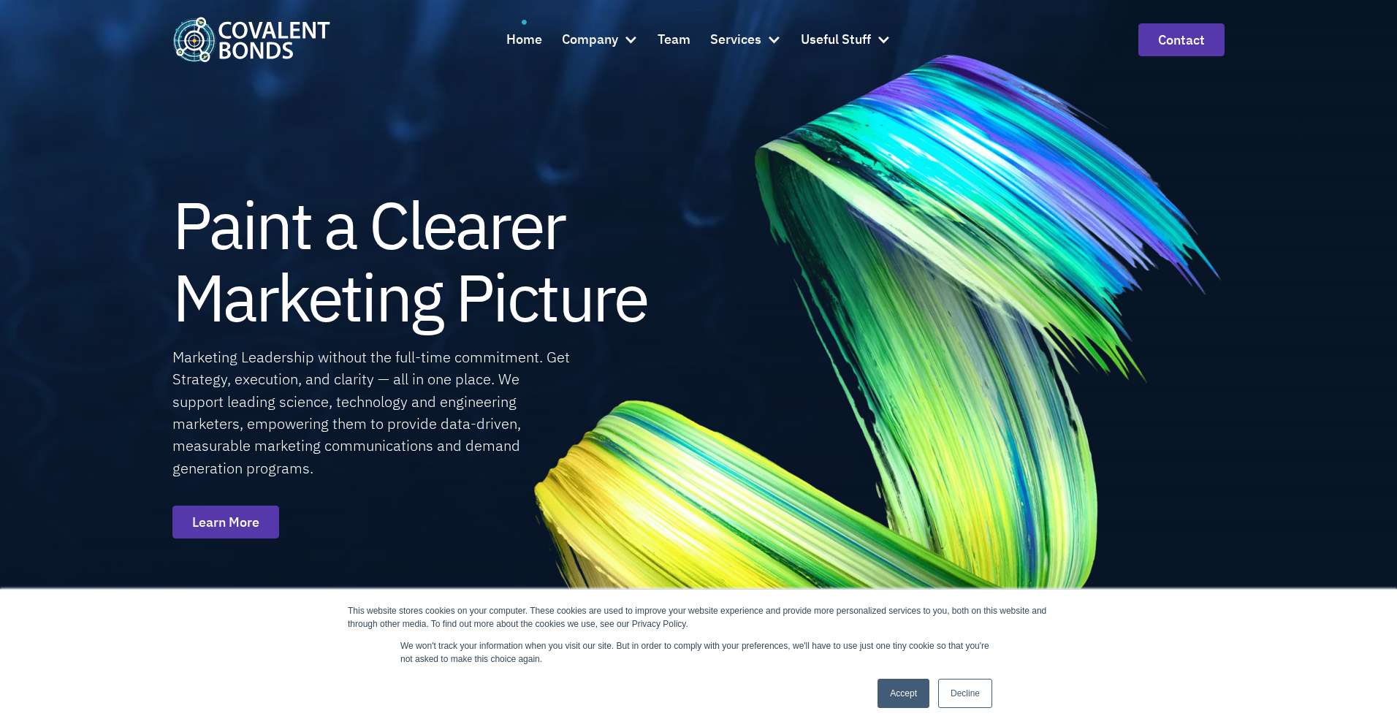
click at [910, 703] on link "Accept" at bounding box center [903, 693] width 52 height 29
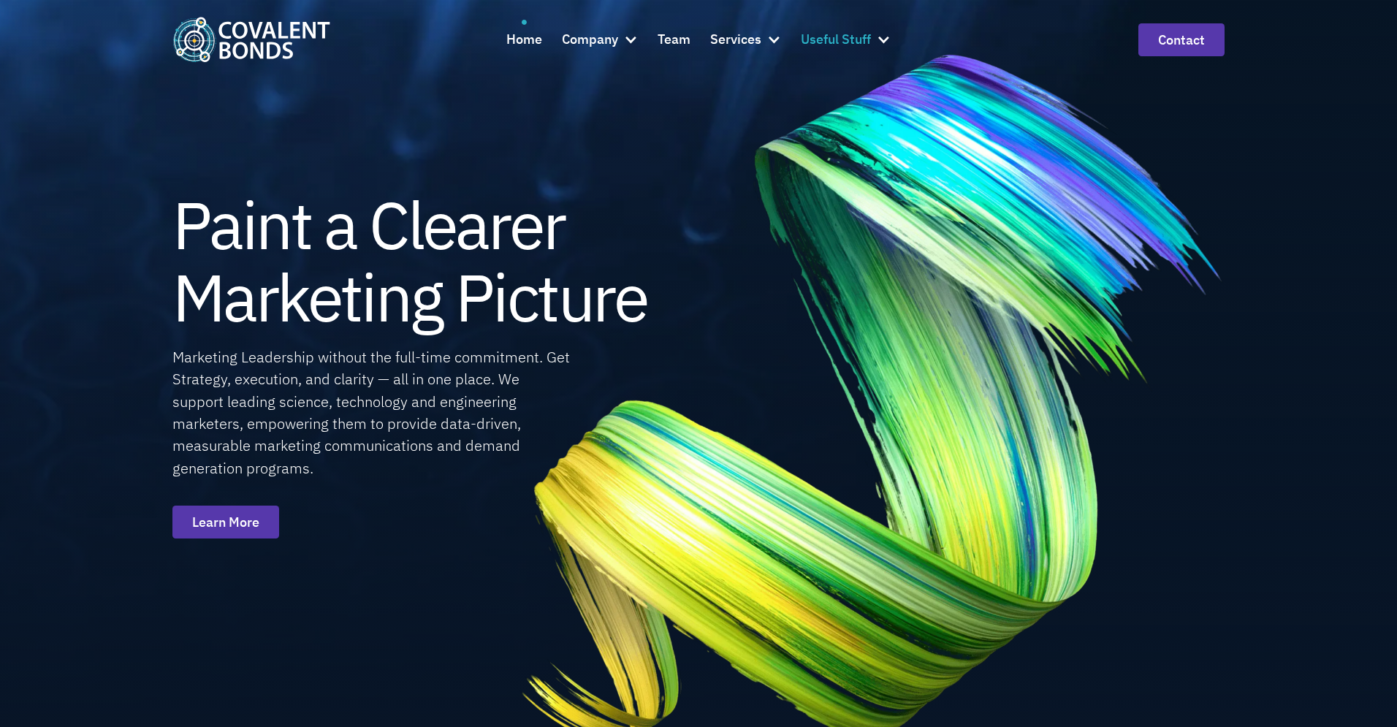
click at [852, 29] on div "Useful Stuff" at bounding box center [836, 39] width 70 height 21
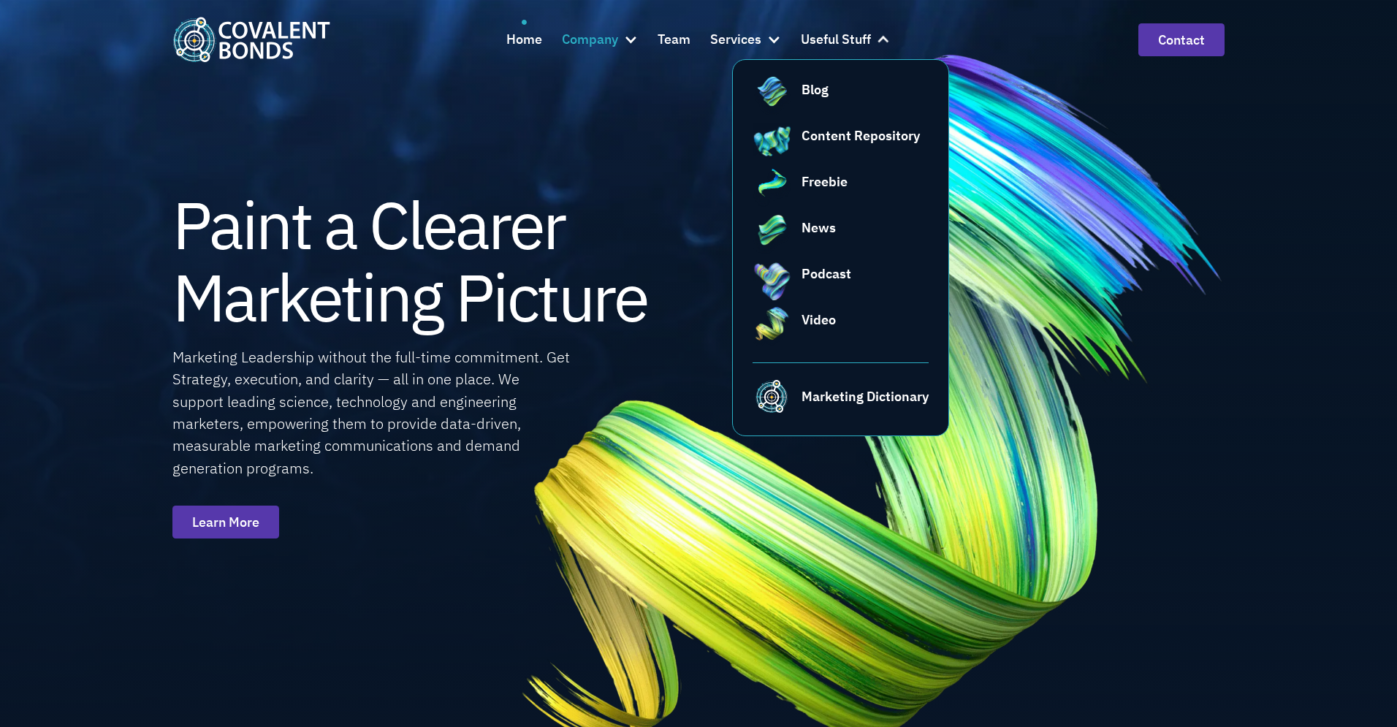
click at [603, 39] on div "Company" at bounding box center [590, 39] width 56 height 21
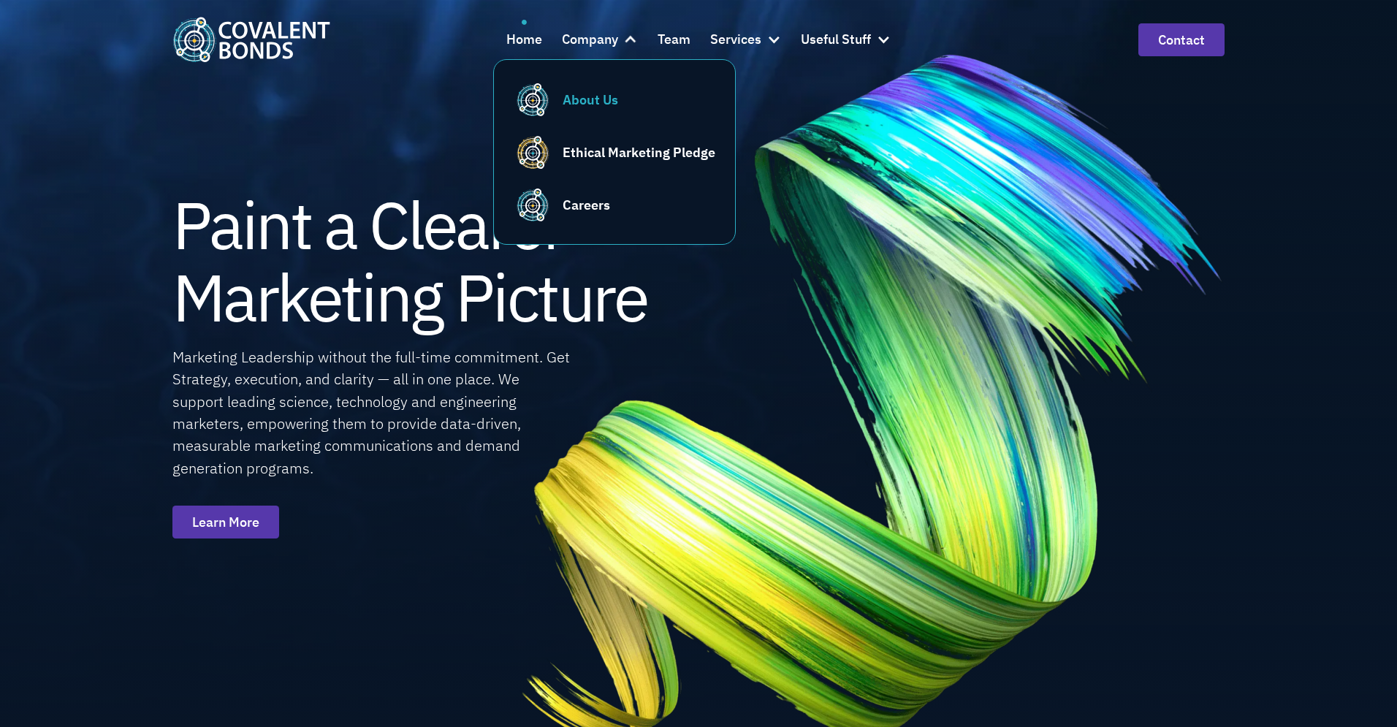
click at [596, 100] on div "About Us" at bounding box center [590, 100] width 56 height 20
click at [638, 156] on div "Ethical Marketing Pledge" at bounding box center [638, 152] width 153 height 20
click at [584, 206] on div "Careers" at bounding box center [585, 205] width 47 height 20
click at [674, 39] on div "Team" at bounding box center [673, 39] width 33 height 21
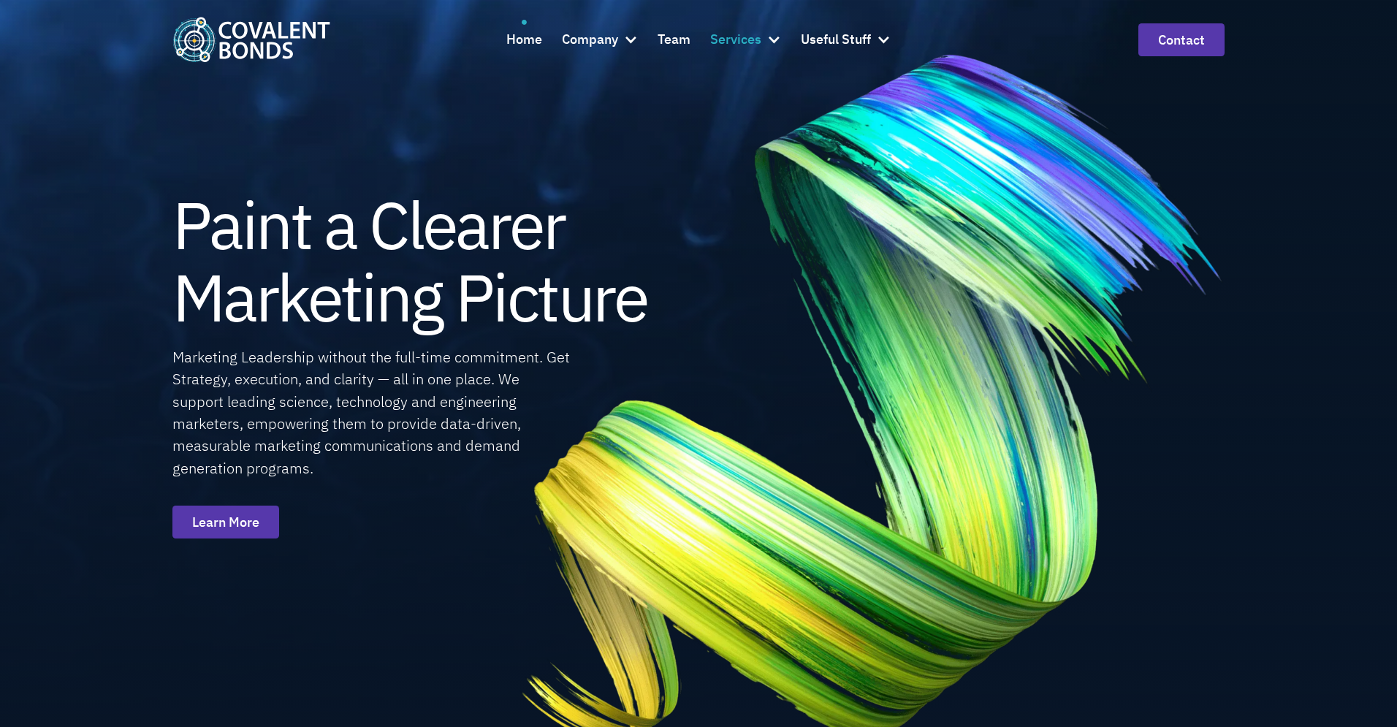
click at [758, 42] on div "Services" at bounding box center [735, 39] width 51 height 21
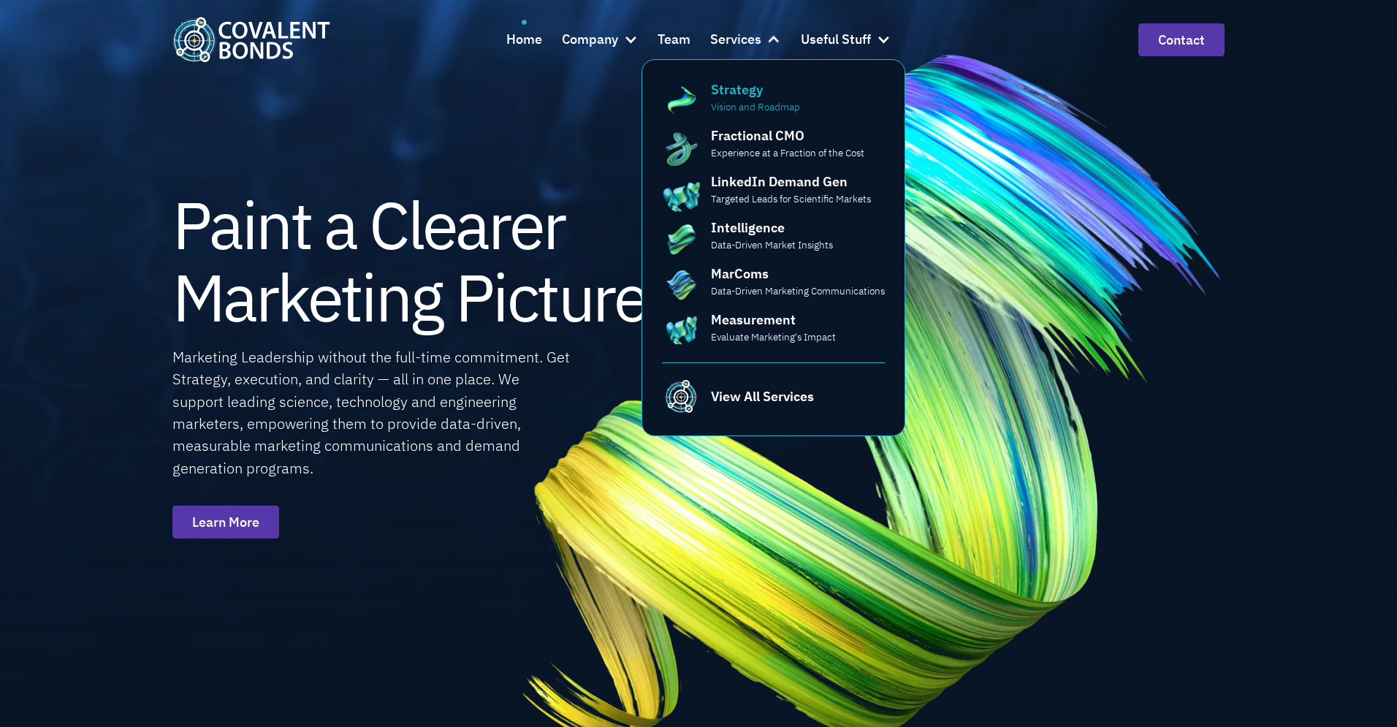
click at [747, 94] on div "Strategy" at bounding box center [737, 90] width 52 height 20
click at [753, 158] on p "Experience at a Fraction of the Cost" at bounding box center [787, 152] width 153 height 15
click at [754, 209] on link "LinkedIn Demand Gen Targeted Leads for Scientific Markets" at bounding box center [774, 191] width 224 height 39
click at [749, 251] on p "Data-Driven Market Insights" at bounding box center [772, 244] width 122 height 15
click at [740, 328] on div "Measurement" at bounding box center [753, 320] width 85 height 20
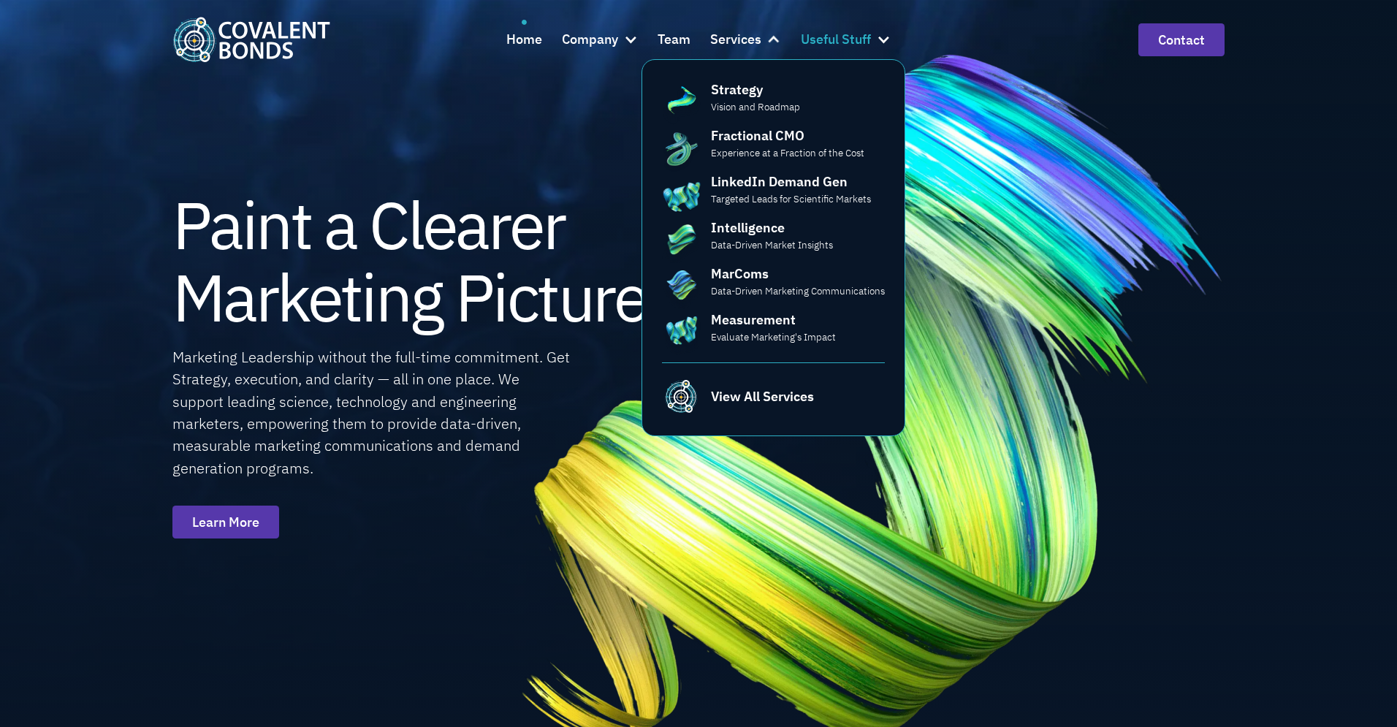
click at [873, 40] on div "Useful Stuff" at bounding box center [846, 39] width 90 height 39
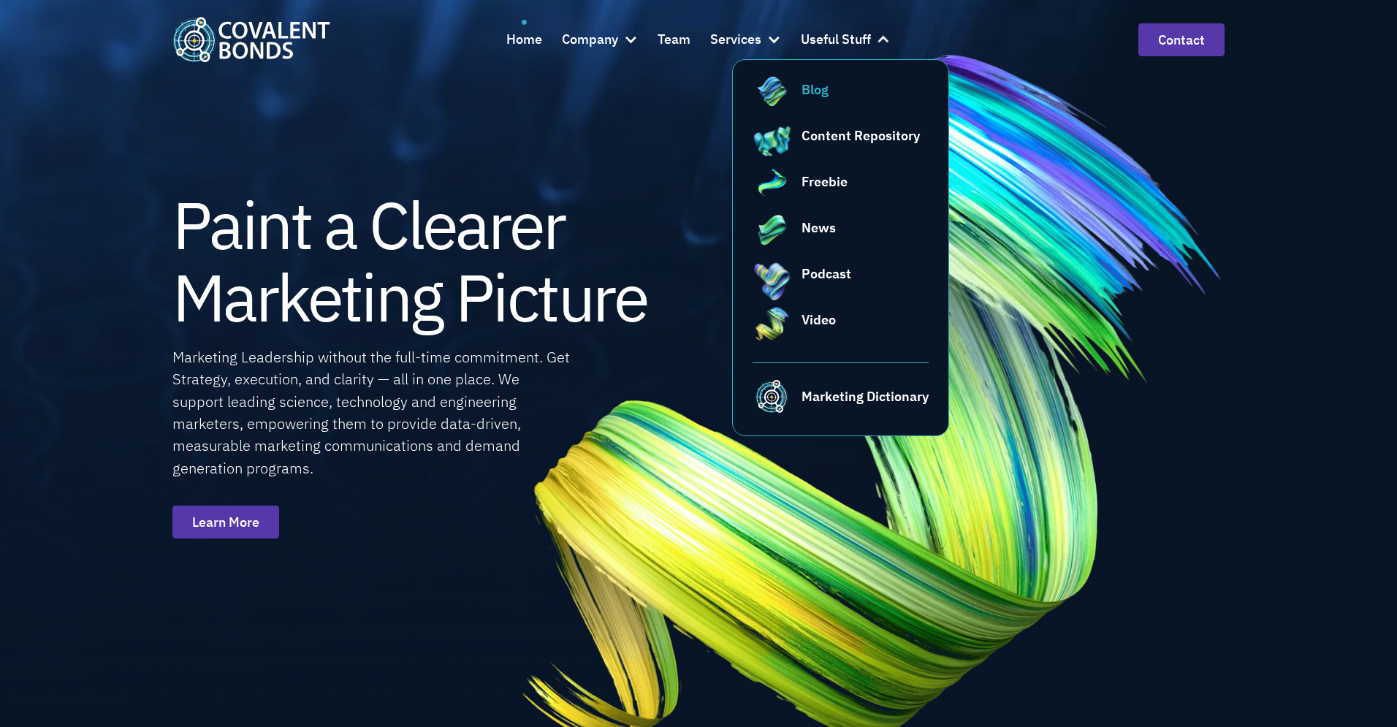
click at [830, 82] on div "Blog" at bounding box center [864, 90] width 127 height 20
click at [830, 142] on div "Content Repository" at bounding box center [860, 136] width 118 height 20
click at [817, 184] on div "Freebie" at bounding box center [824, 182] width 46 height 20
click at [809, 240] on link "News" at bounding box center [840, 237] width 177 height 39
click at [811, 286] on link "Podcast" at bounding box center [840, 283] width 177 height 39
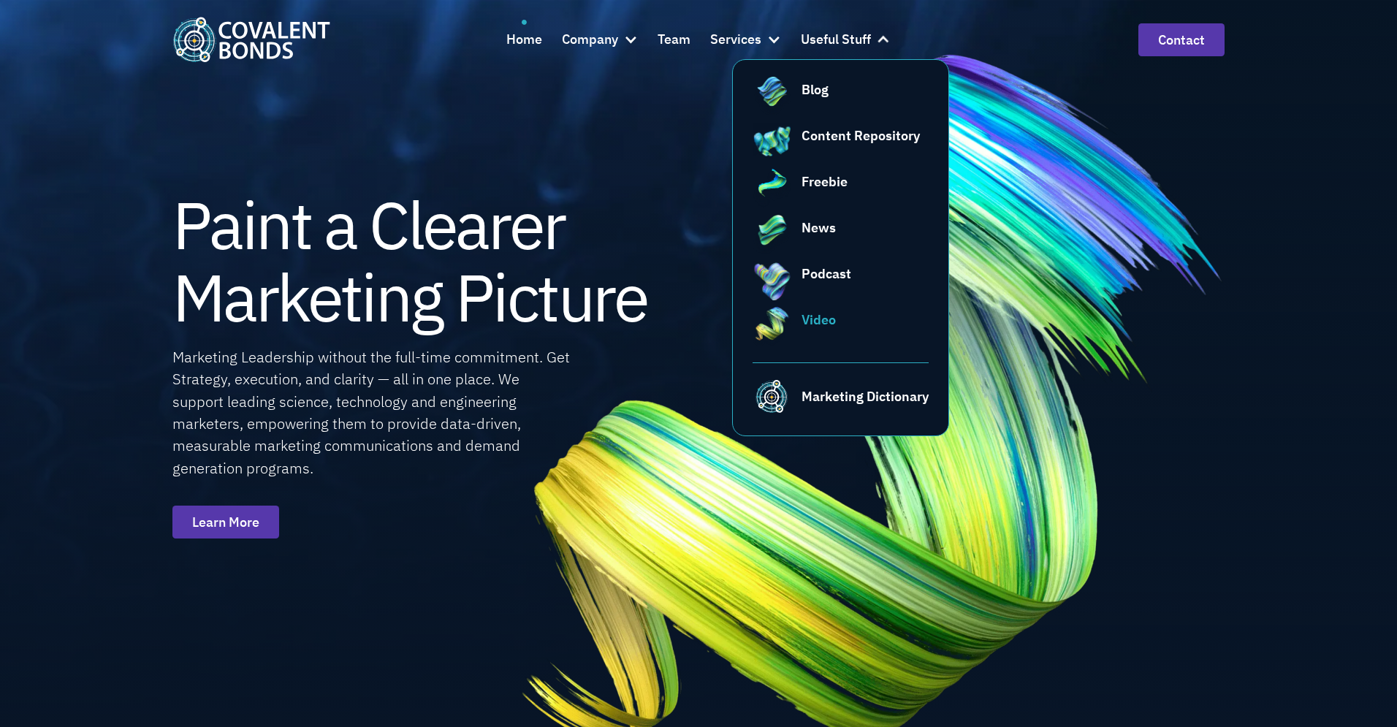
drag, startPoint x: 812, startPoint y: 321, endPoint x: 819, endPoint y: 343, distance: 22.9
click at [812, 321] on div "Video" at bounding box center [818, 320] width 34 height 20
click at [851, 406] on link "Marketing Dictionary" at bounding box center [840, 388] width 177 height 53
drag, startPoint x: 606, startPoint y: 272, endPoint x: 603, endPoint y: 264, distance: 7.9
click at [605, 270] on h1 "Paint a Clearer Marketing Picture" at bounding box center [409, 260] width 475 height 145
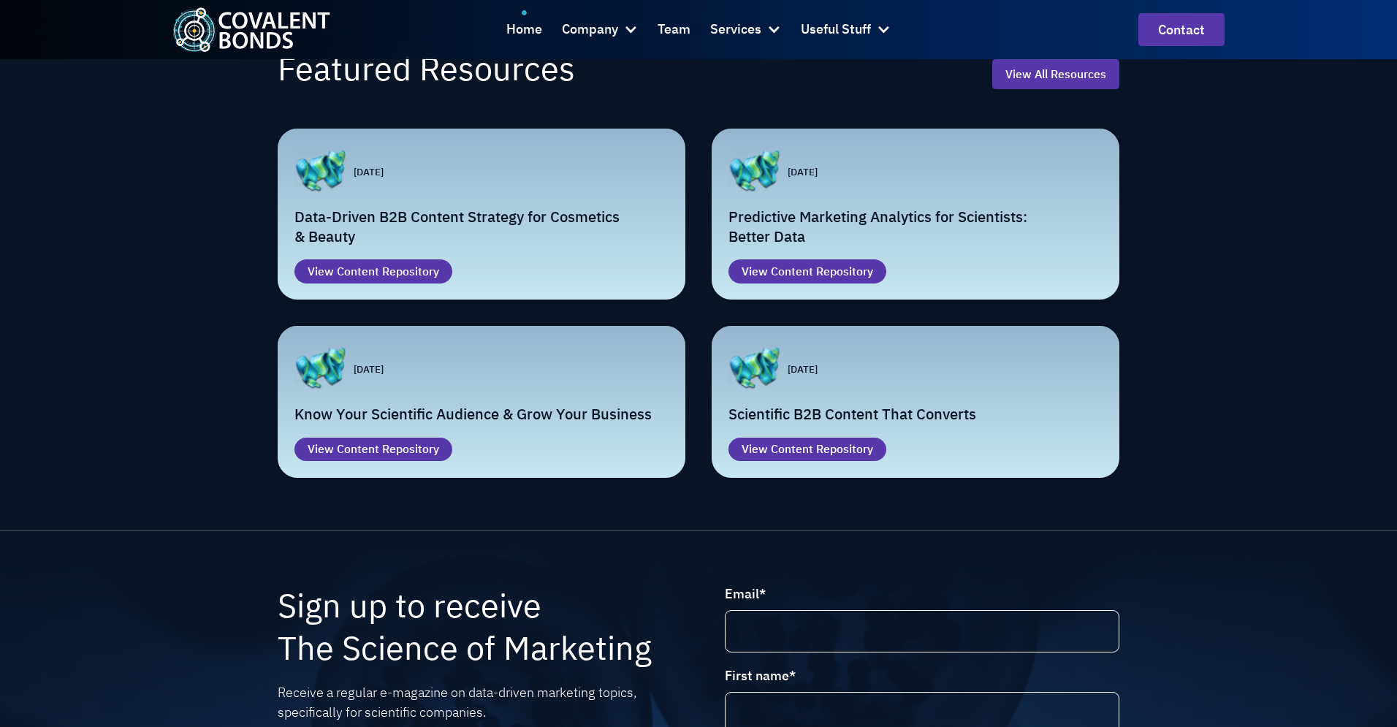
scroll to position [4084, 0]
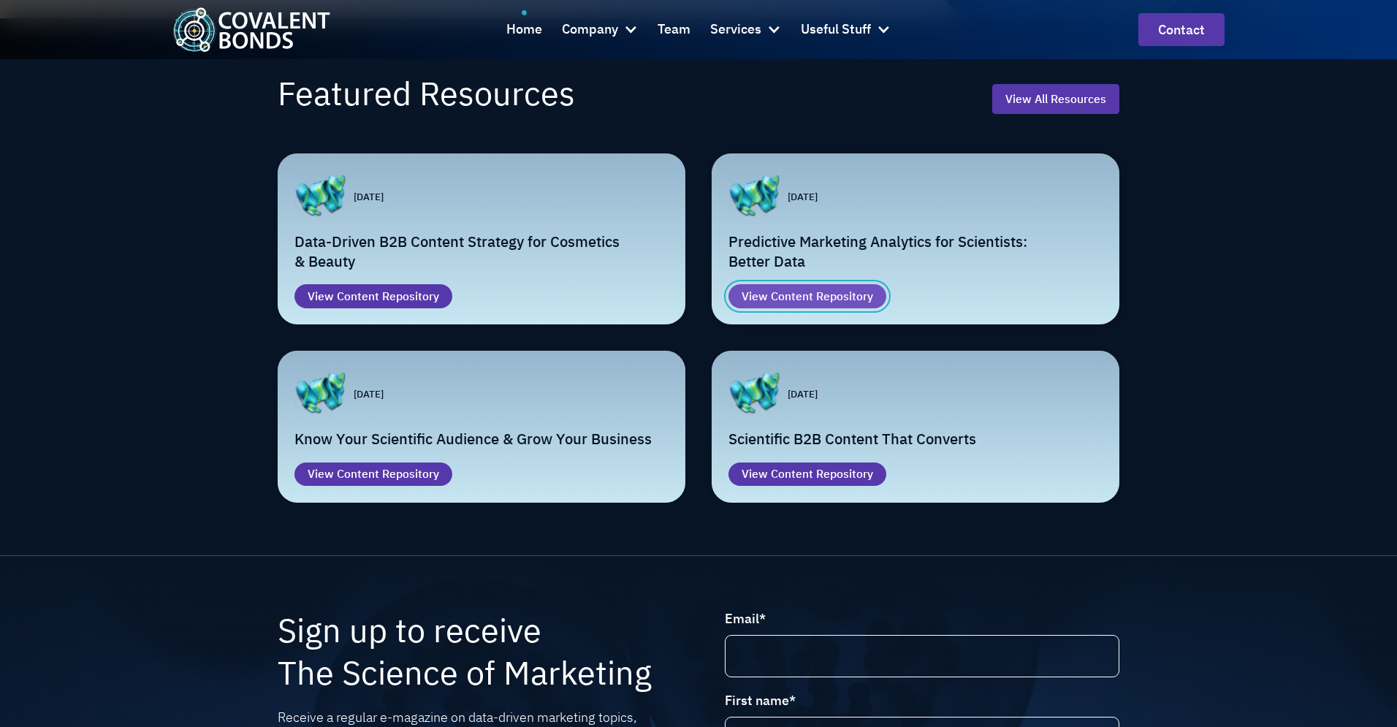
drag, startPoint x: 836, startPoint y: 313, endPoint x: 784, endPoint y: 318, distance: 52.2
click at [836, 305] on div "Content Repository" at bounding box center [822, 297] width 102 height 18
click at [392, 305] on div "Content Repository" at bounding box center [388, 297] width 102 height 18
click at [855, 483] on div "Content Repository" at bounding box center [822, 474] width 102 height 18
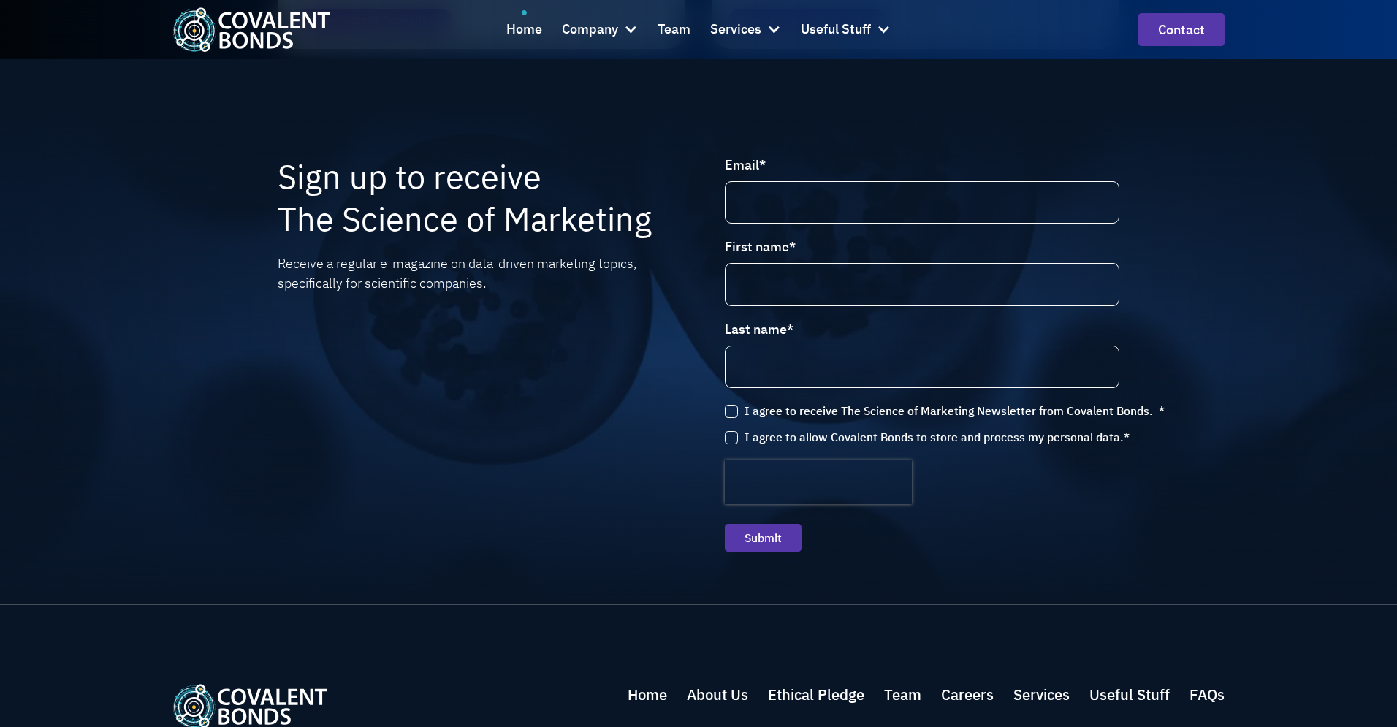
scroll to position [4778, 0]
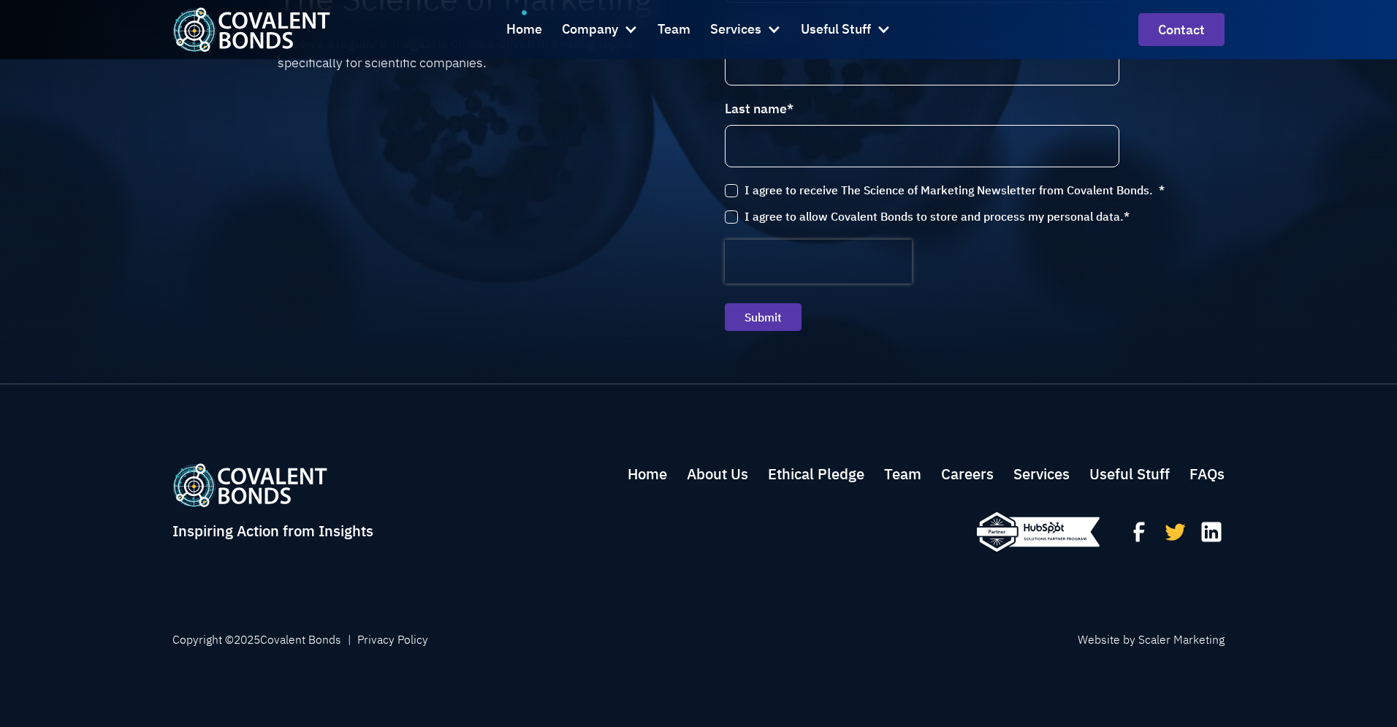
click at [1175, 537] on icon at bounding box center [1175, 531] width 20 height 17
click at [1145, 539] on icon at bounding box center [1139, 532] width 26 height 26
click at [1221, 537] on icon at bounding box center [1212, 532] width 20 height 20
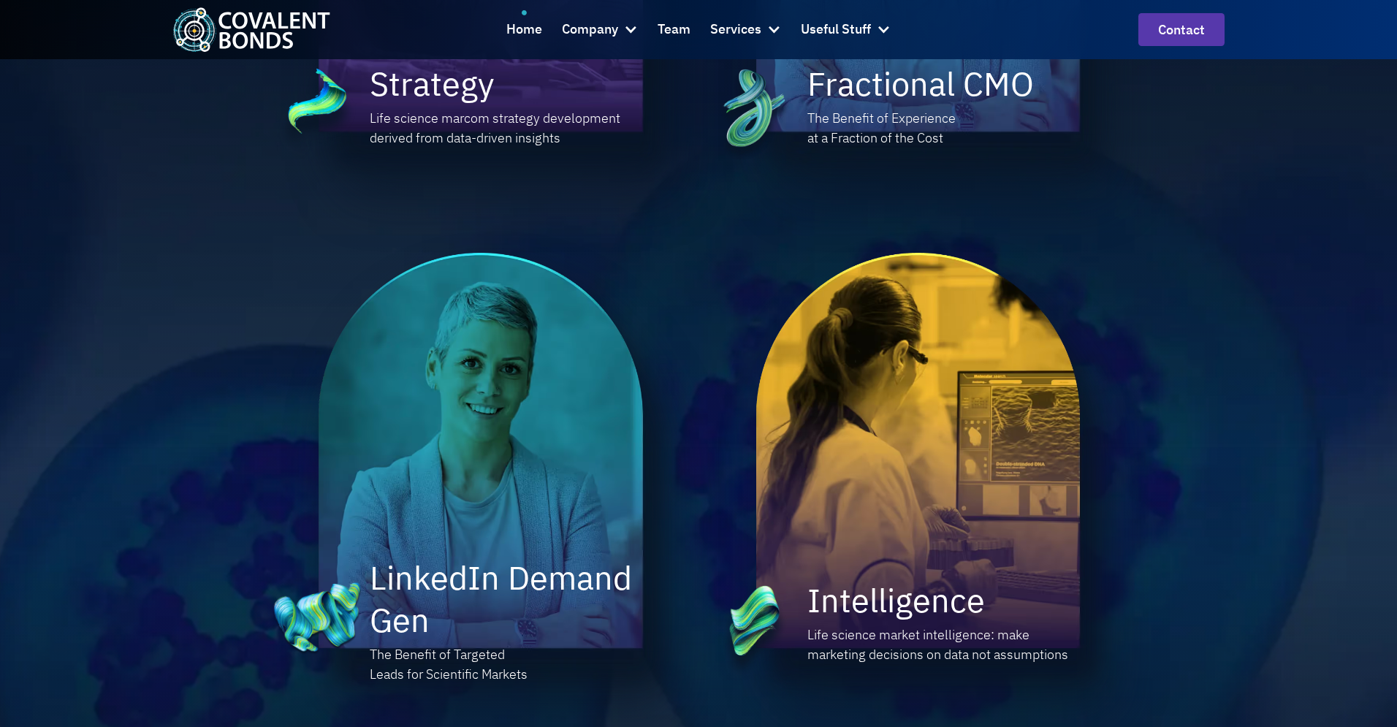
scroll to position [1180, 0]
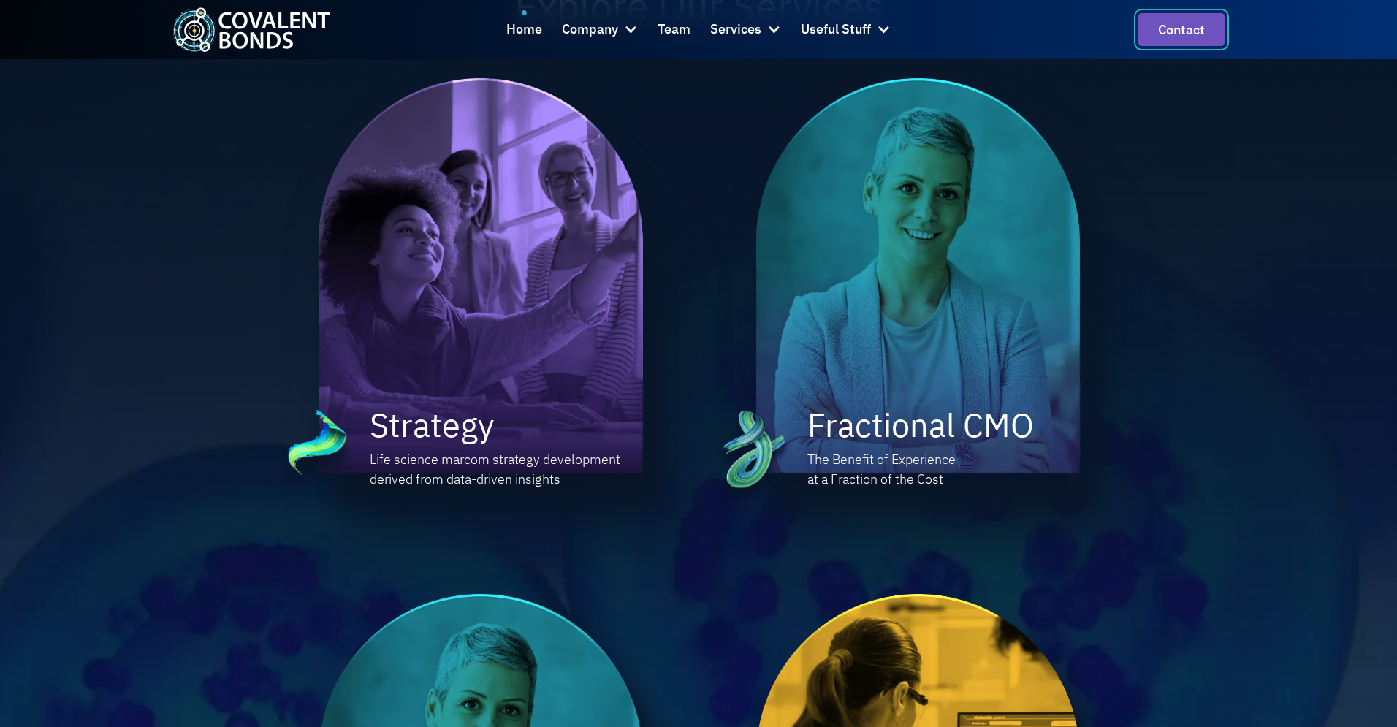
click at [1185, 27] on link "Contact" at bounding box center [1181, 29] width 86 height 33
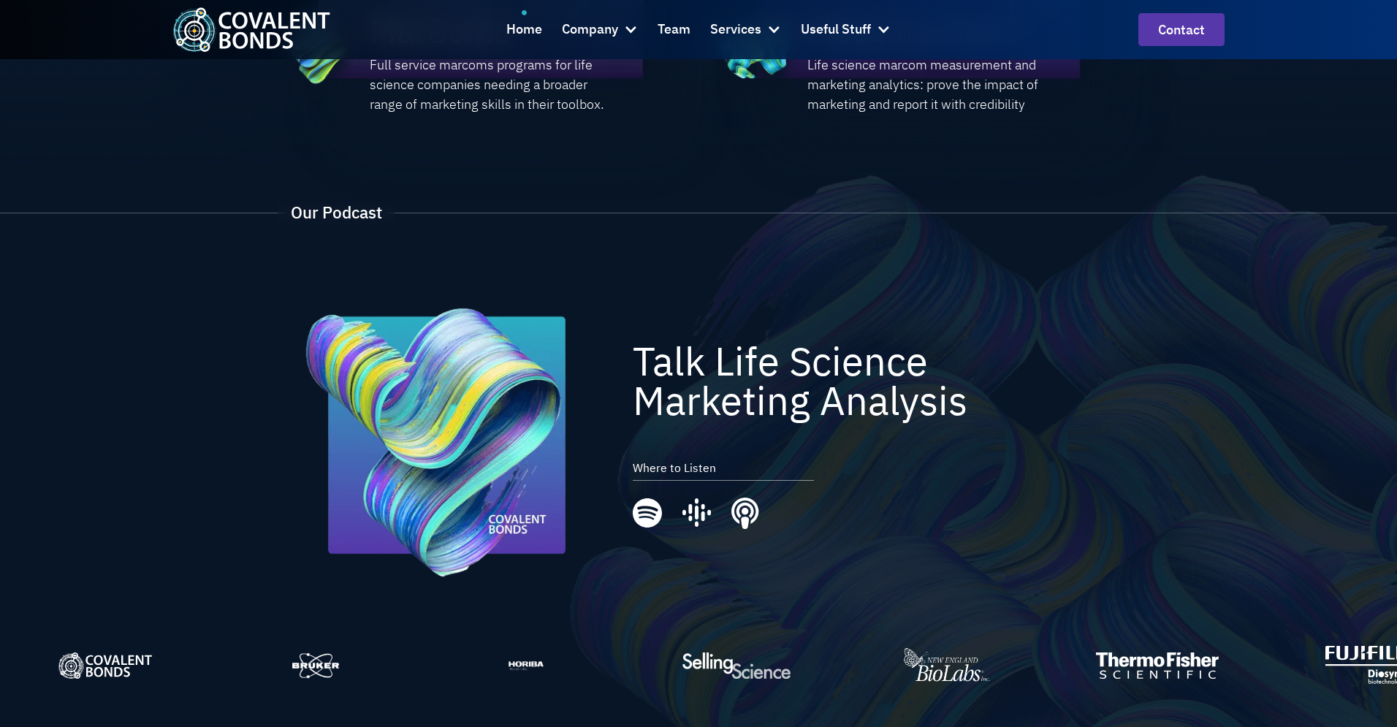
scroll to position [2597, 0]
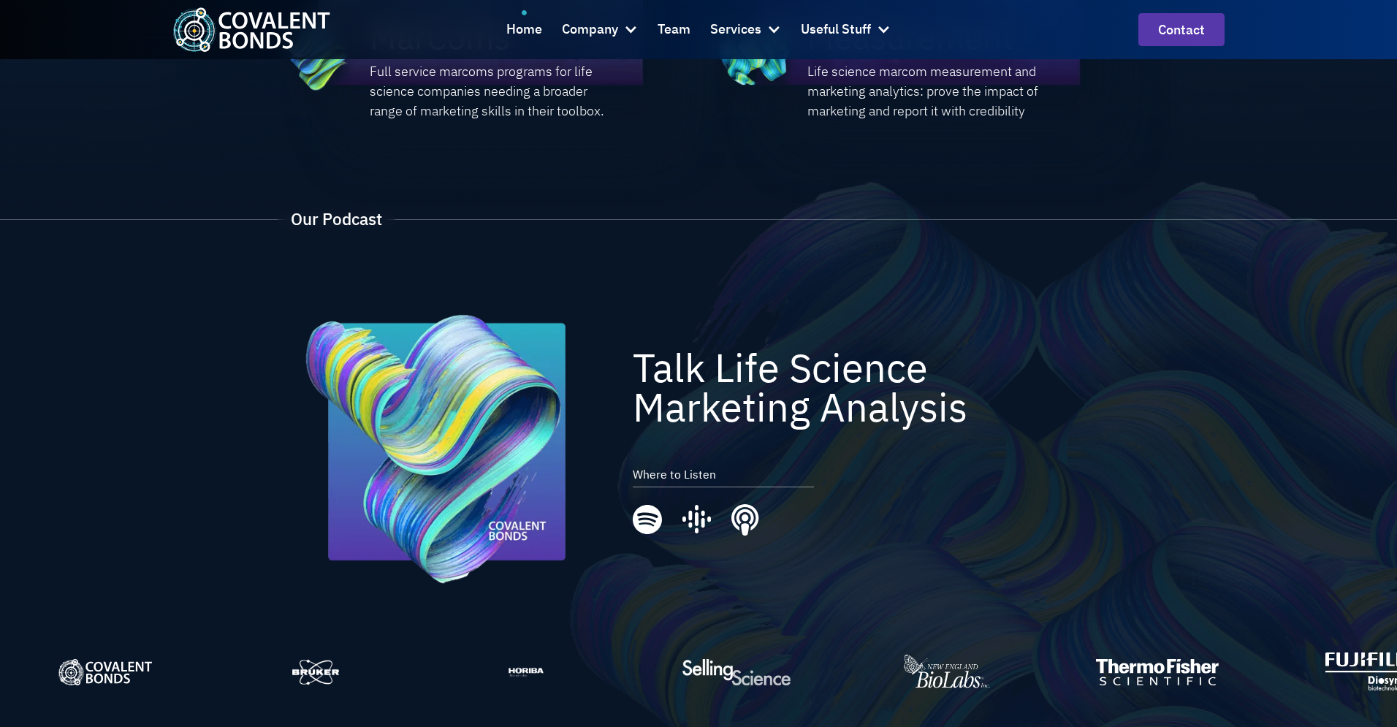
click at [744, 522] on icon "Apple podcasts" at bounding box center [745, 520] width 28 height 32
click at [692, 519] on icon "Google podcasts" at bounding box center [697, 520] width 30 height 30
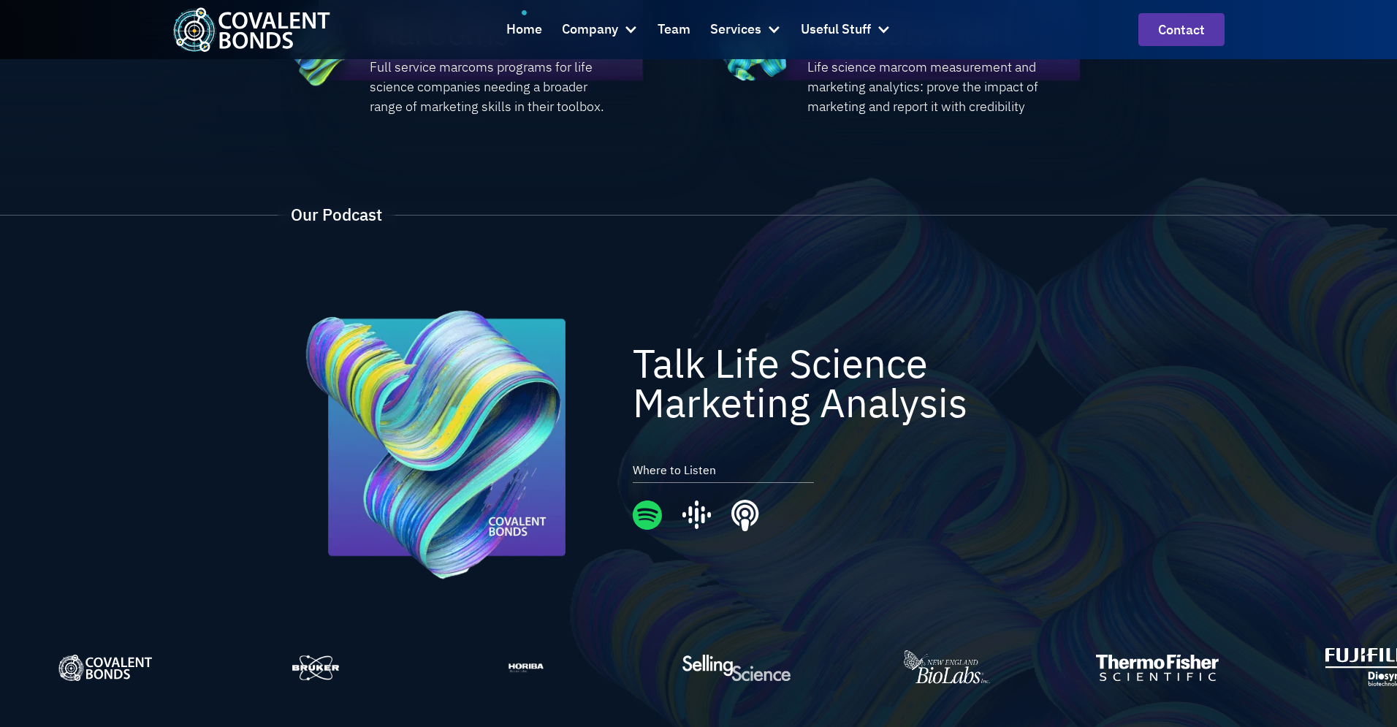
click at [638, 519] on icon "spotify" at bounding box center [647, 514] width 29 height 29
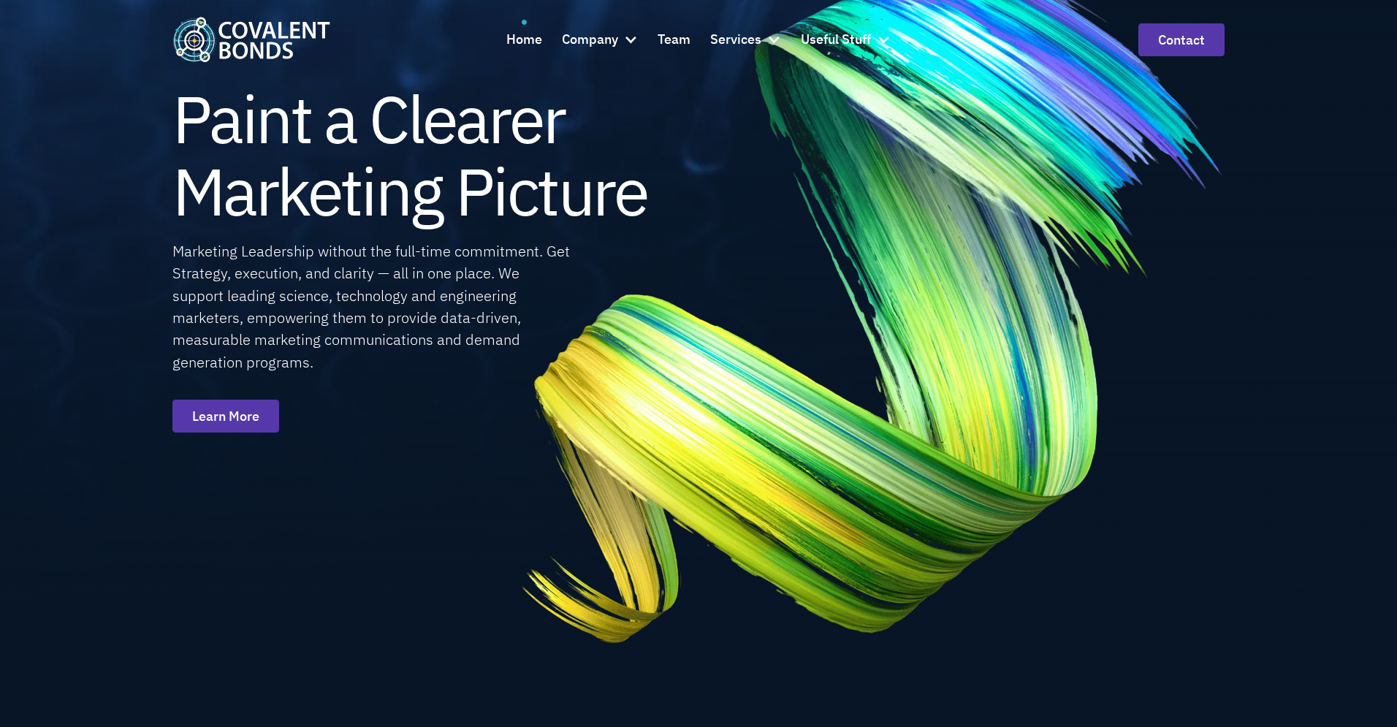
scroll to position [0, 0]
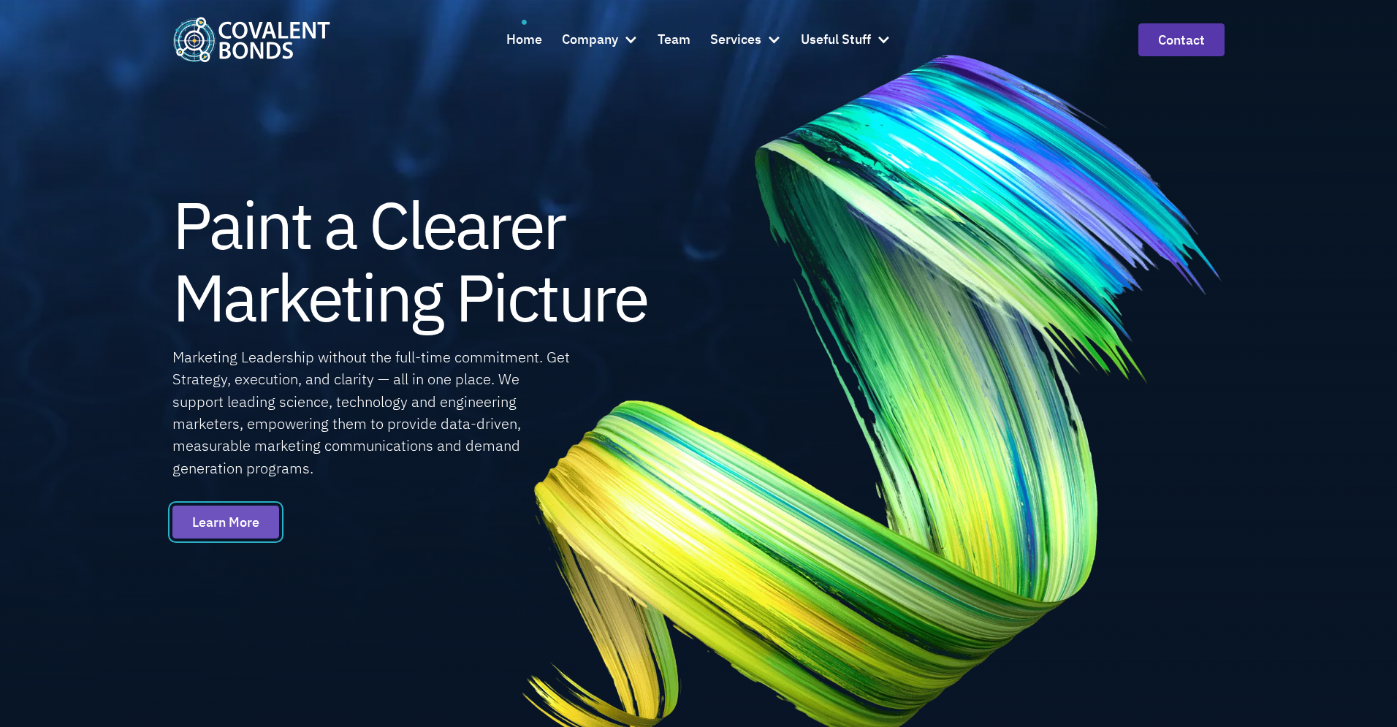
click at [221, 507] on link "Learn More" at bounding box center [225, 521] width 107 height 33
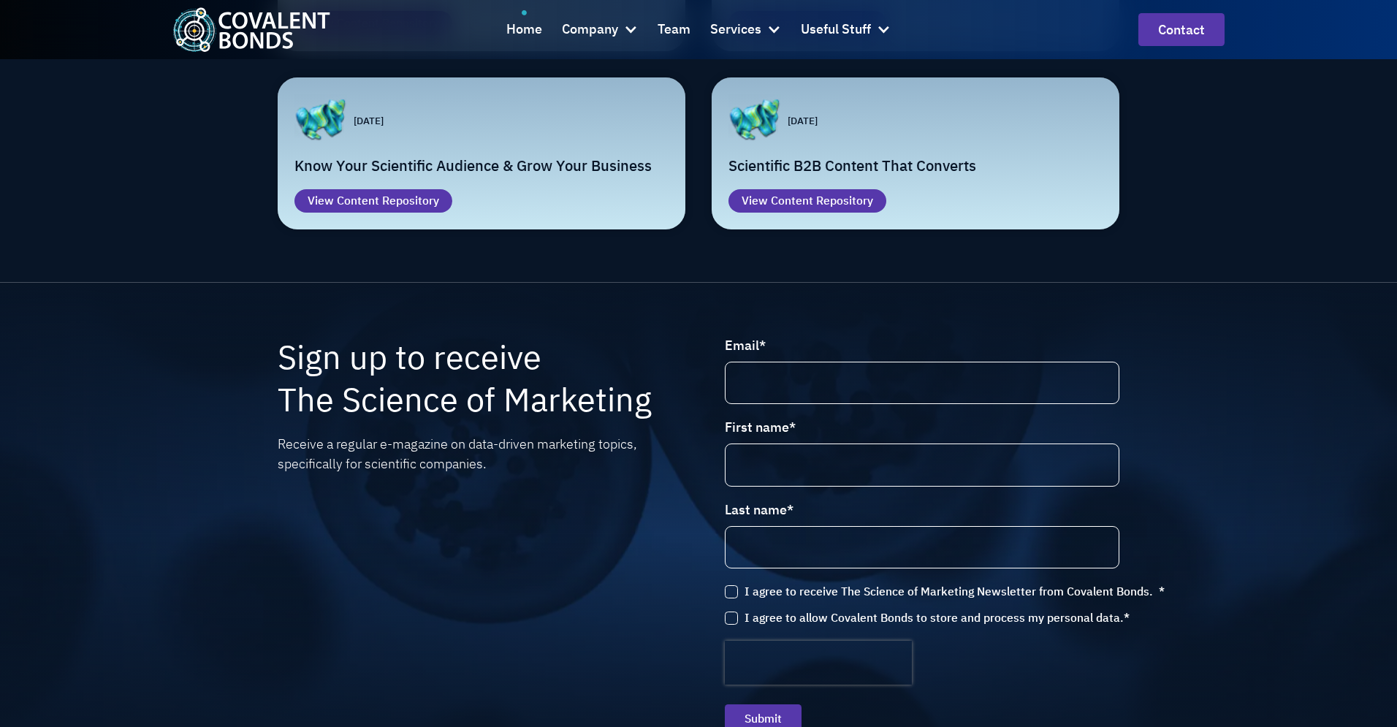
scroll to position [4778, 0]
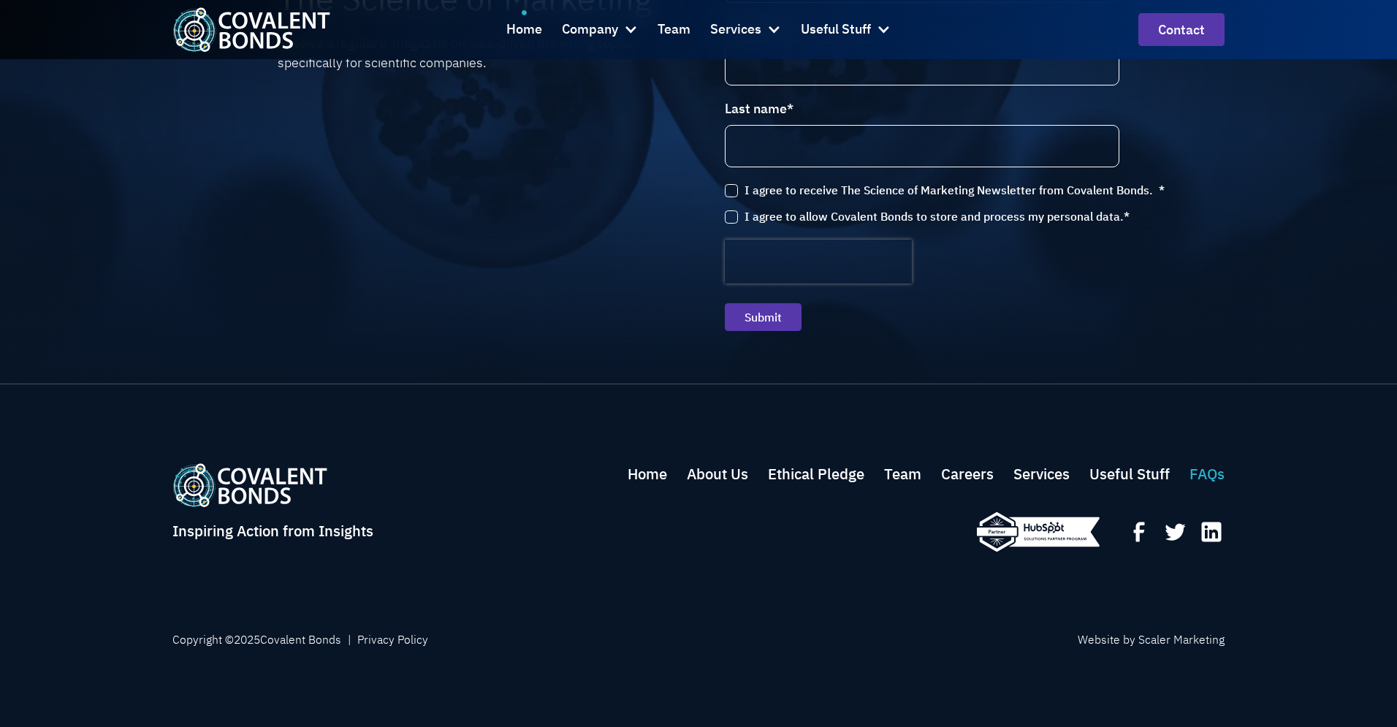
click at [1220, 477] on link "FAQs" at bounding box center [1206, 474] width 35 height 22
click at [1137, 476] on link "Useful Stuff" at bounding box center [1129, 474] width 80 height 22
click at [899, 479] on link "Team" at bounding box center [902, 474] width 37 height 22
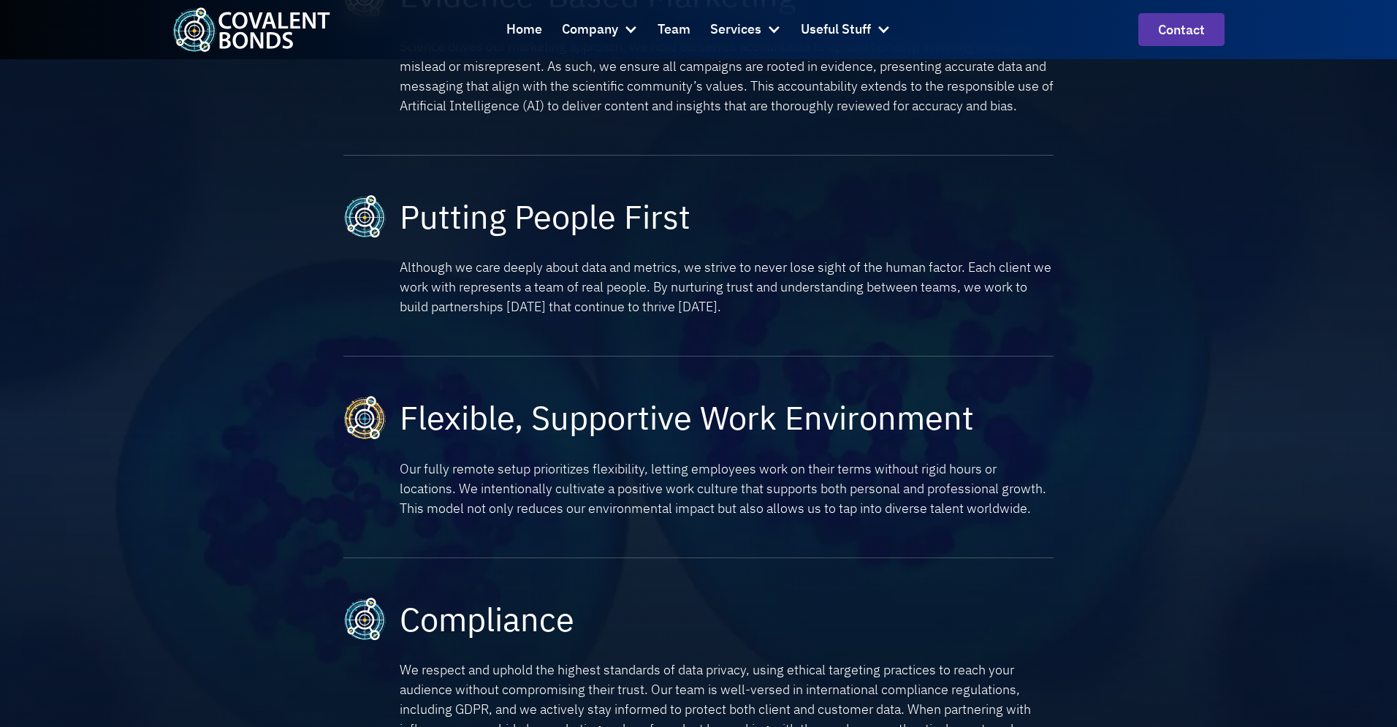
scroll to position [160, 0]
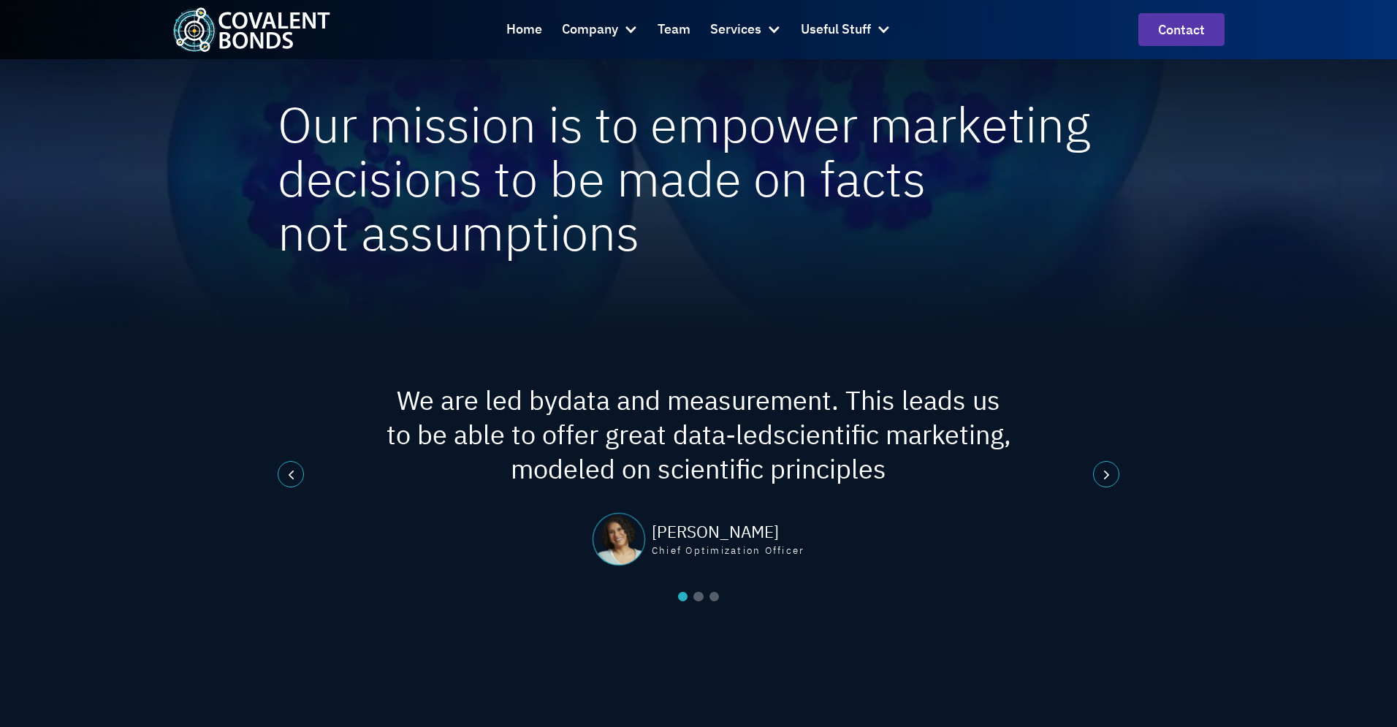
scroll to position [1906, 0]
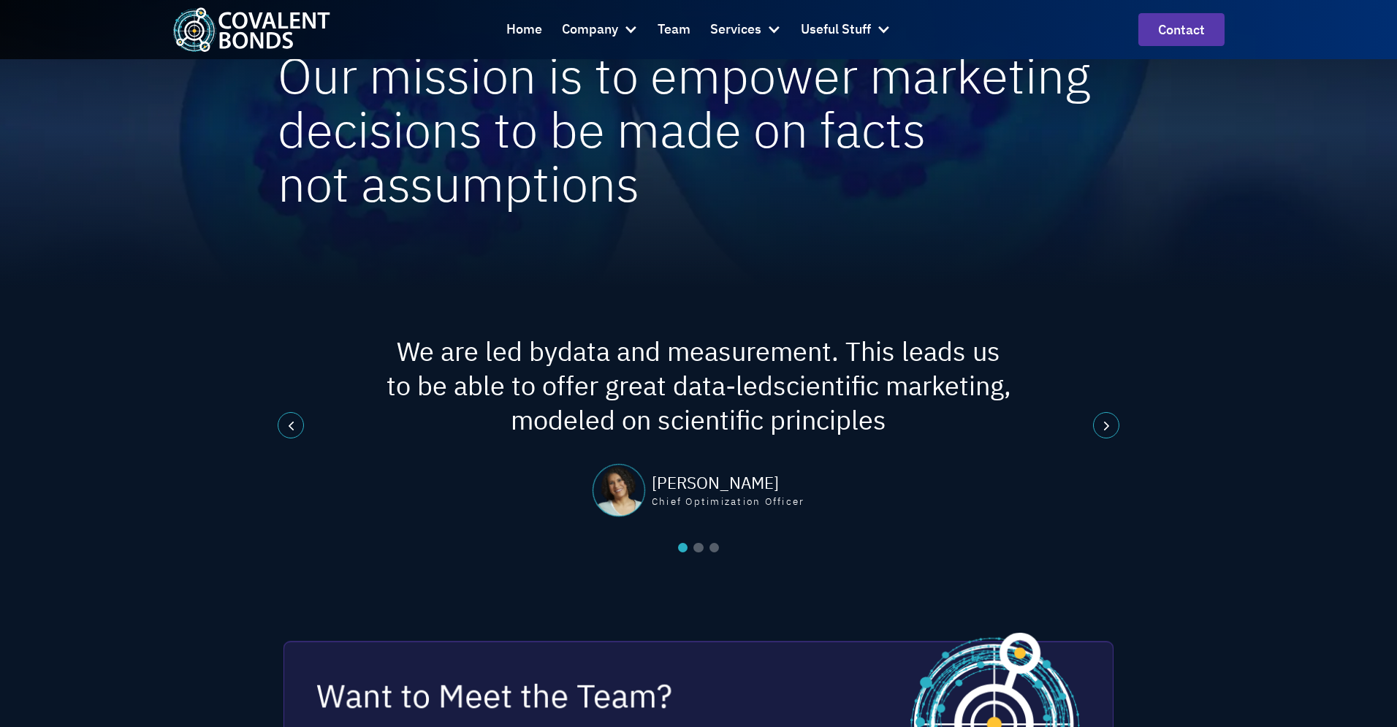
click at [1120, 418] on div "We are led by data and measurement . This leads us to be able to offer great da…" at bounding box center [698, 438] width 1397 height 298
click at [1100, 422] on div "next slide" at bounding box center [1106, 425] width 26 height 26
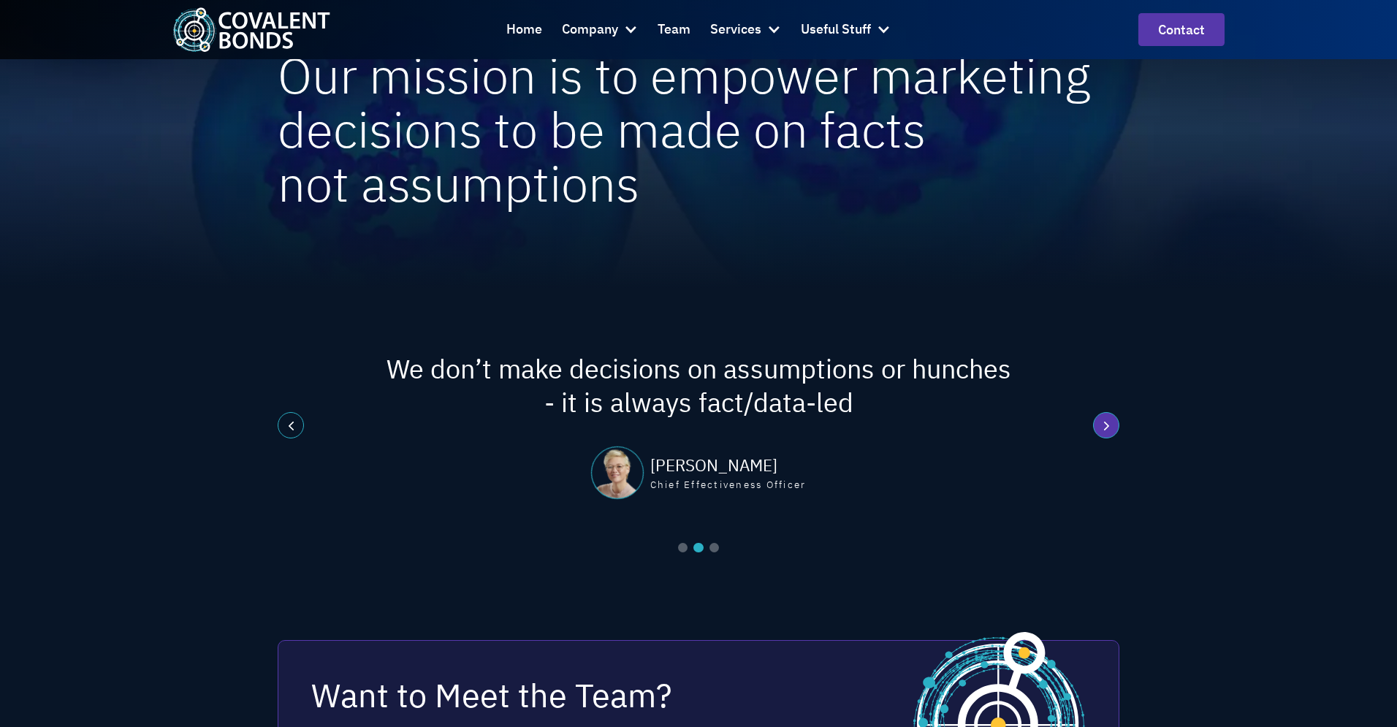
click at [1102, 421] on div "next slide" at bounding box center [1106, 425] width 26 height 26
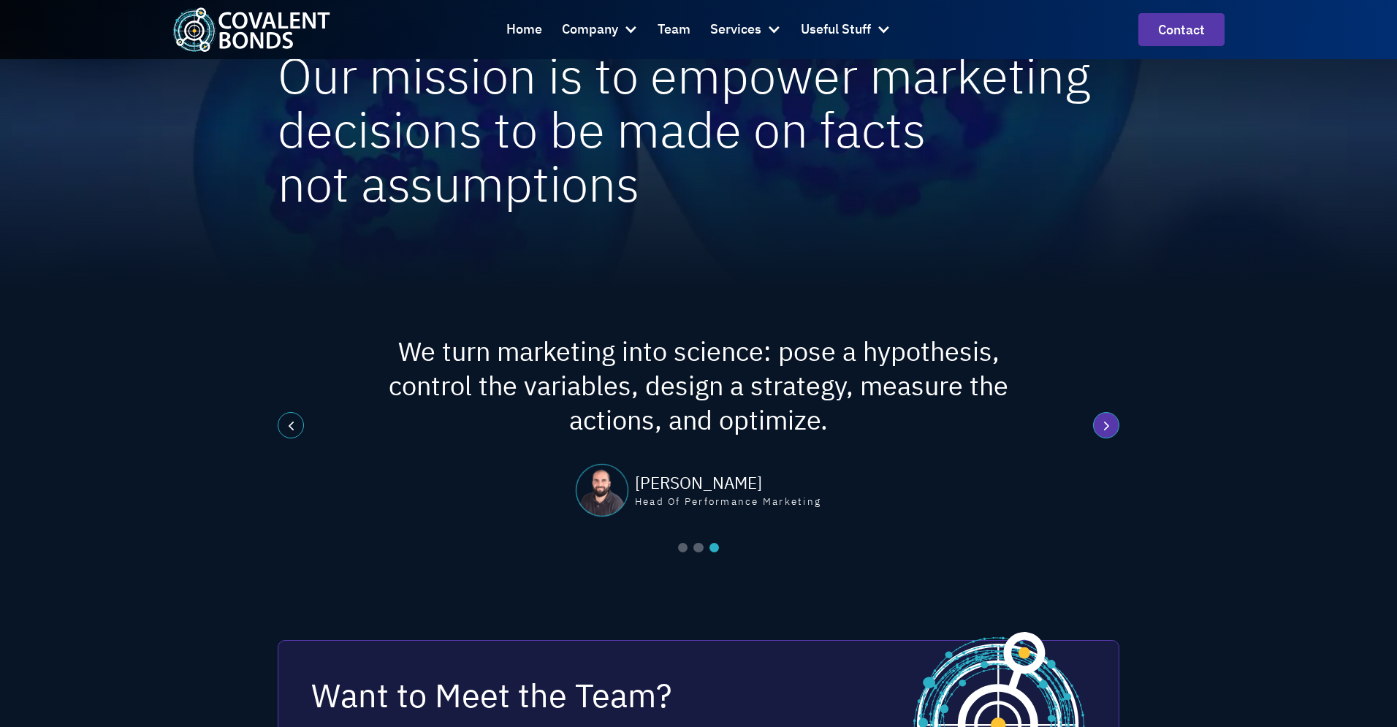
click at [1102, 421] on div "next slide" at bounding box center [1106, 425] width 26 height 26
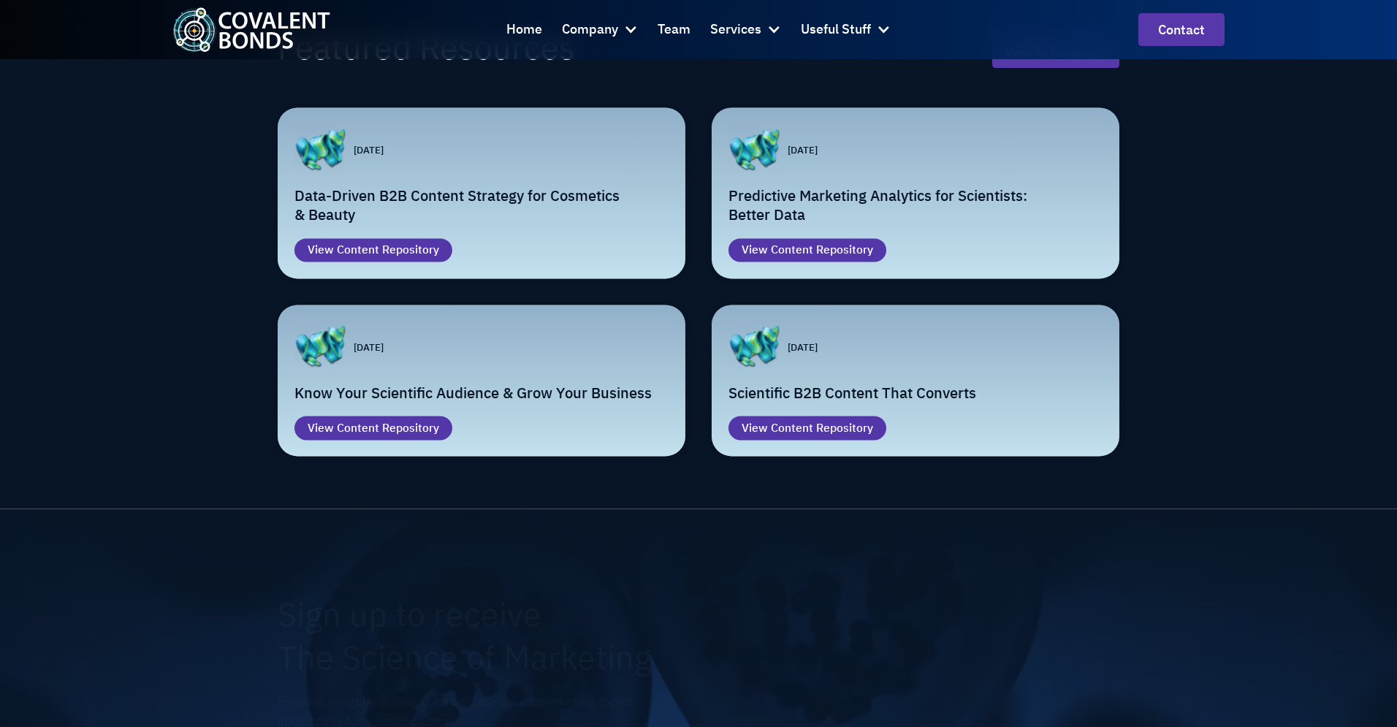
scroll to position [3415, 0]
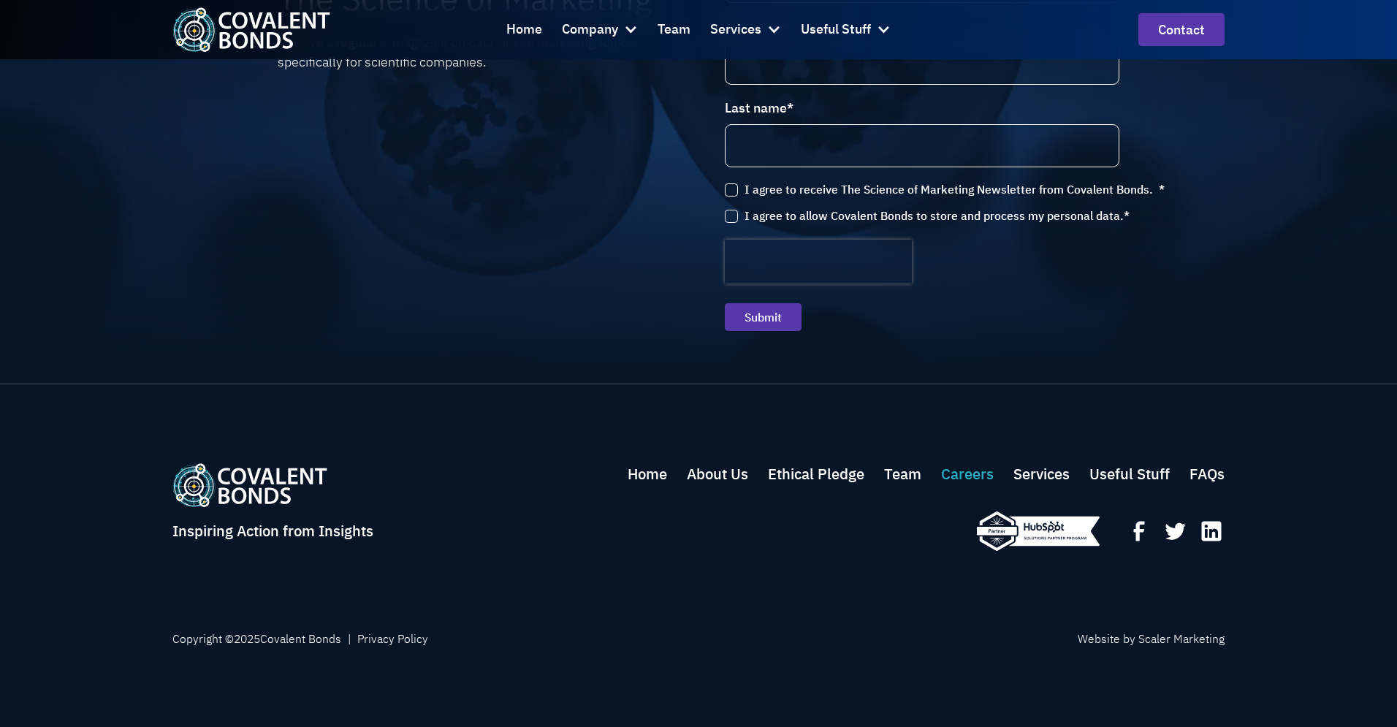
click at [976, 470] on link "Careers" at bounding box center [967, 474] width 53 height 22
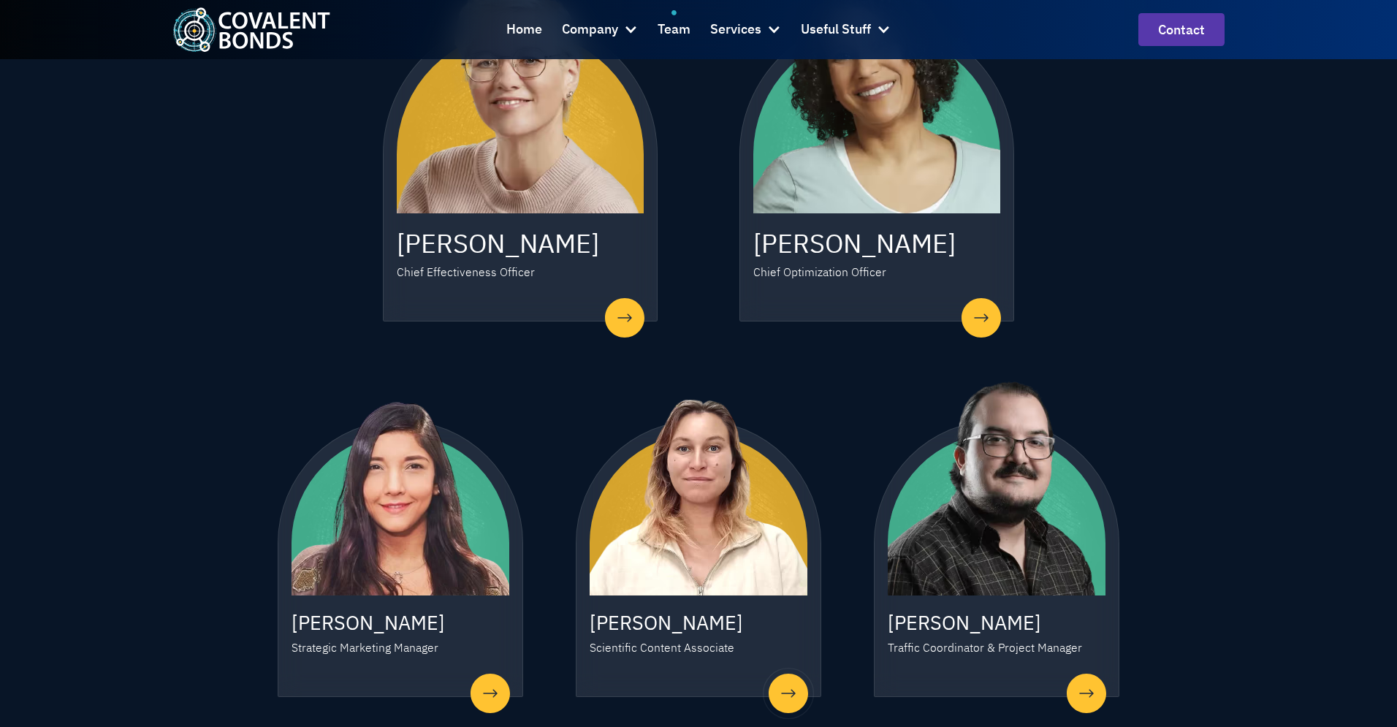
scroll to position [713, 0]
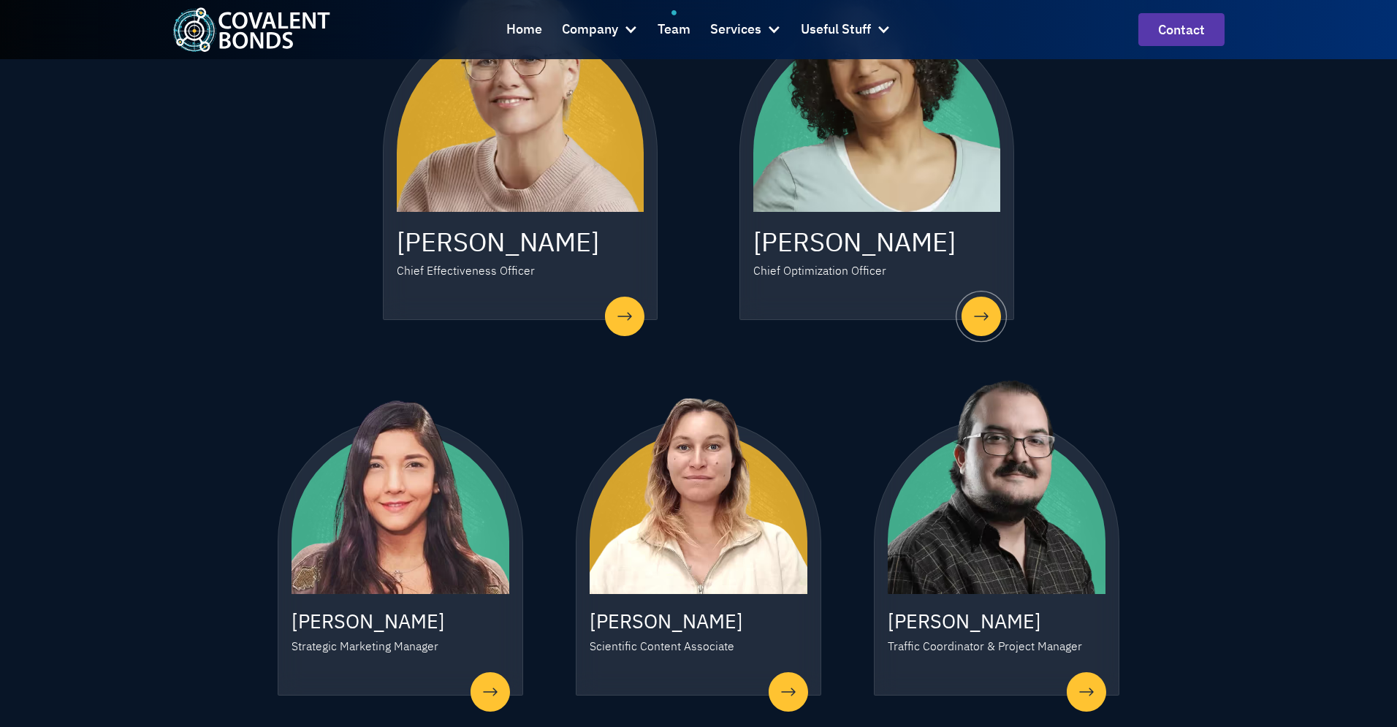
click at [982, 316] on div at bounding box center [980, 316] width 51 height 51
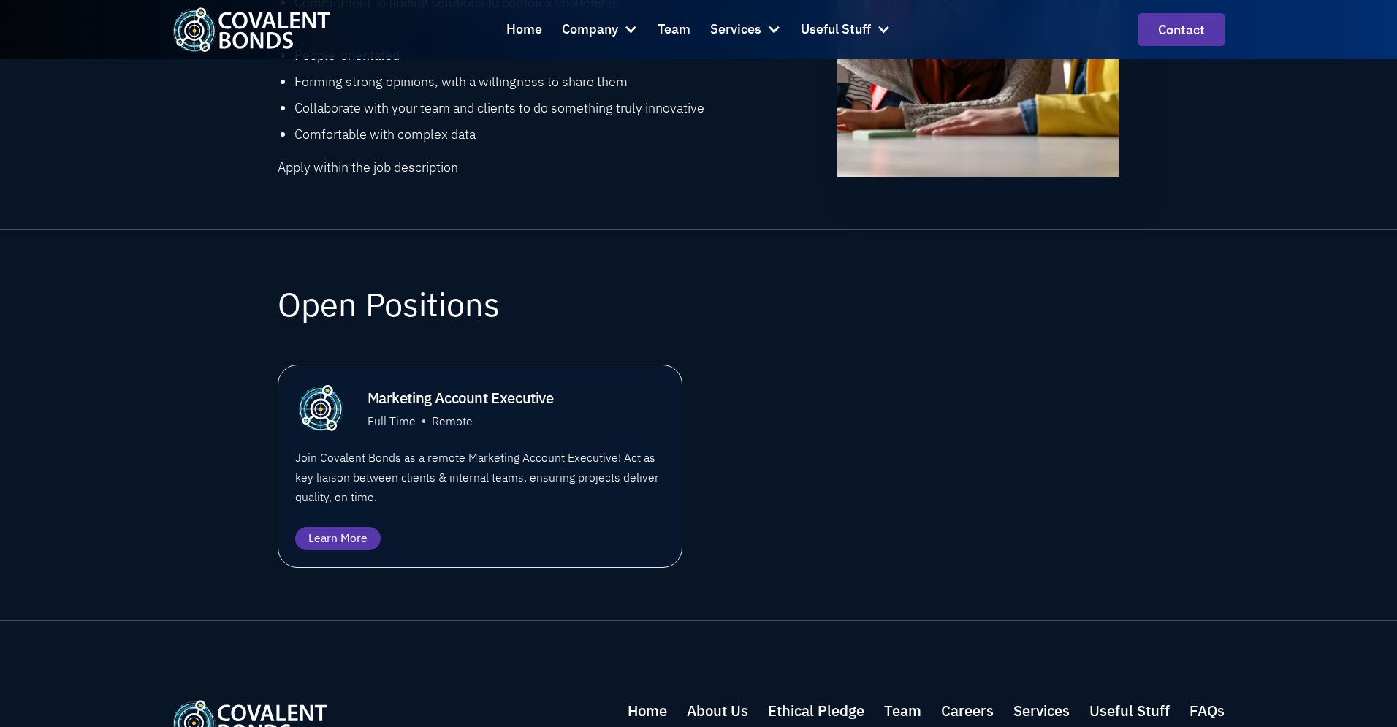
scroll to position [786, 0]
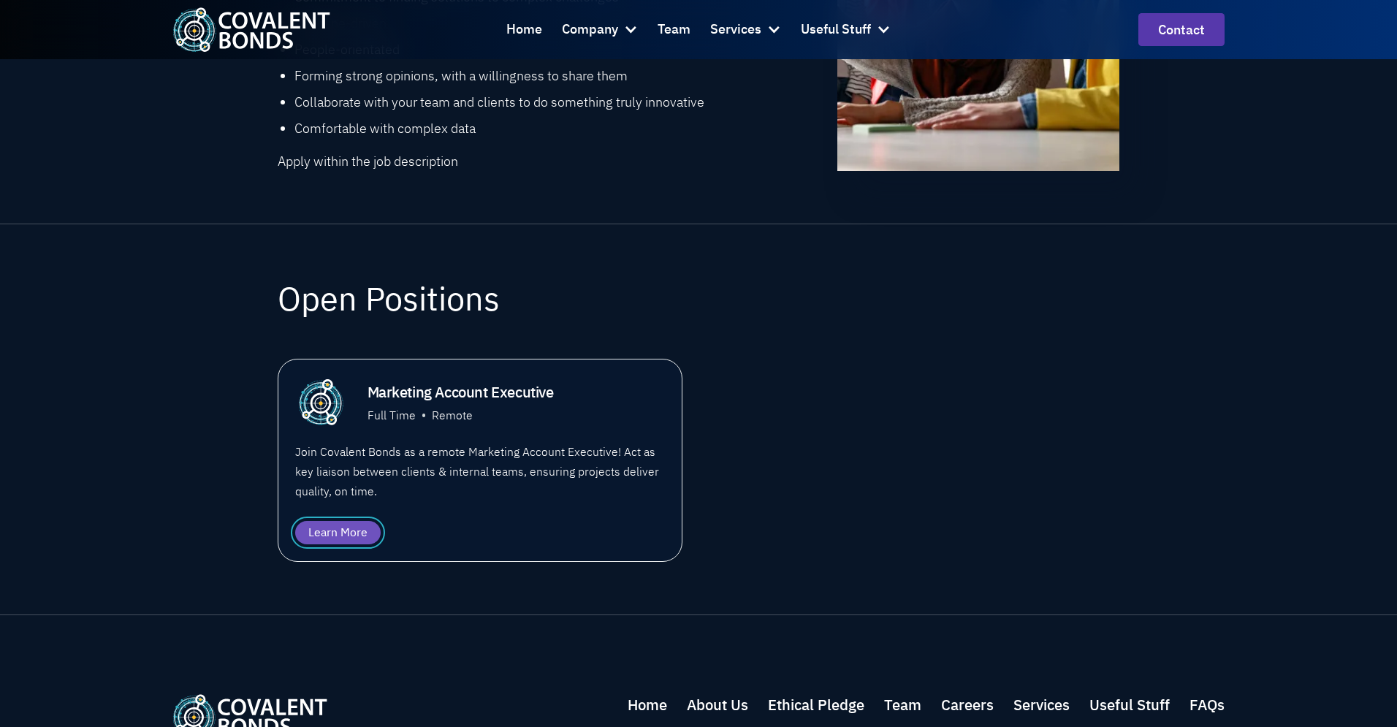
click at [332, 532] on div "Learn More" at bounding box center [337, 533] width 59 height 18
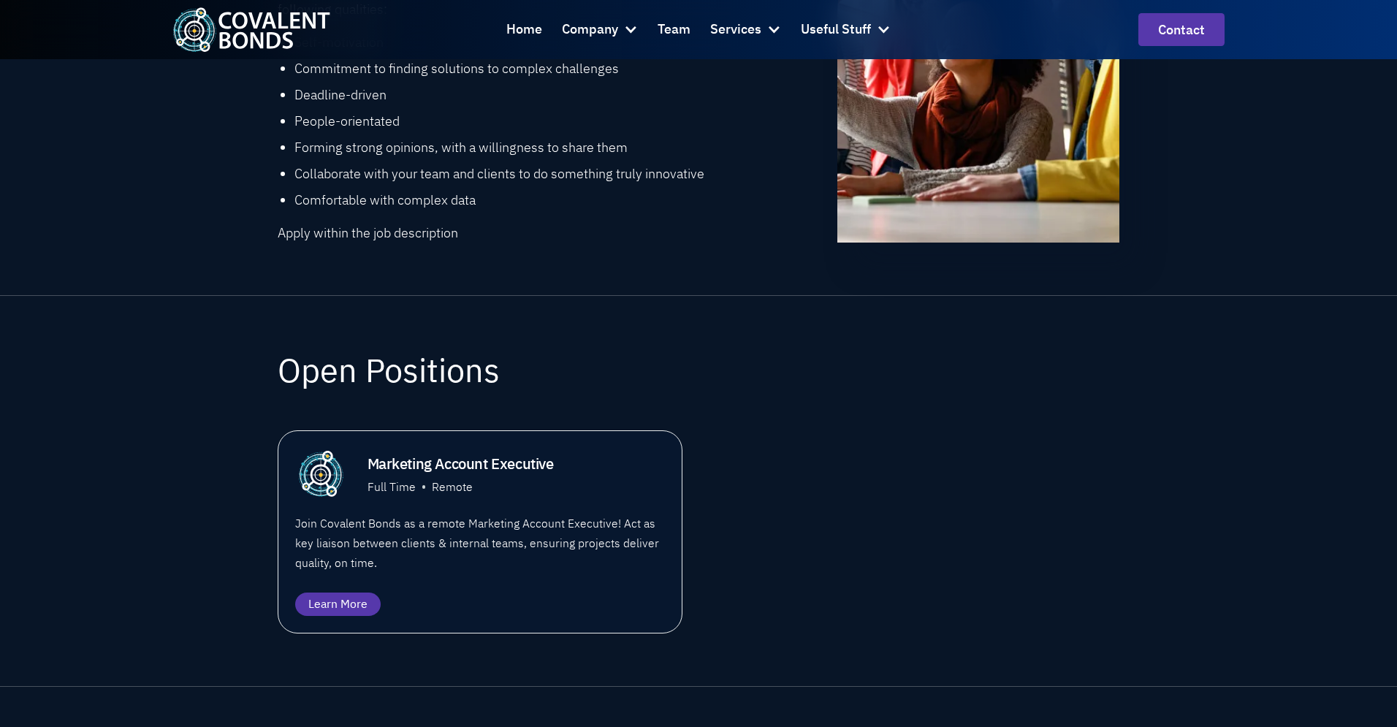
scroll to position [672, 0]
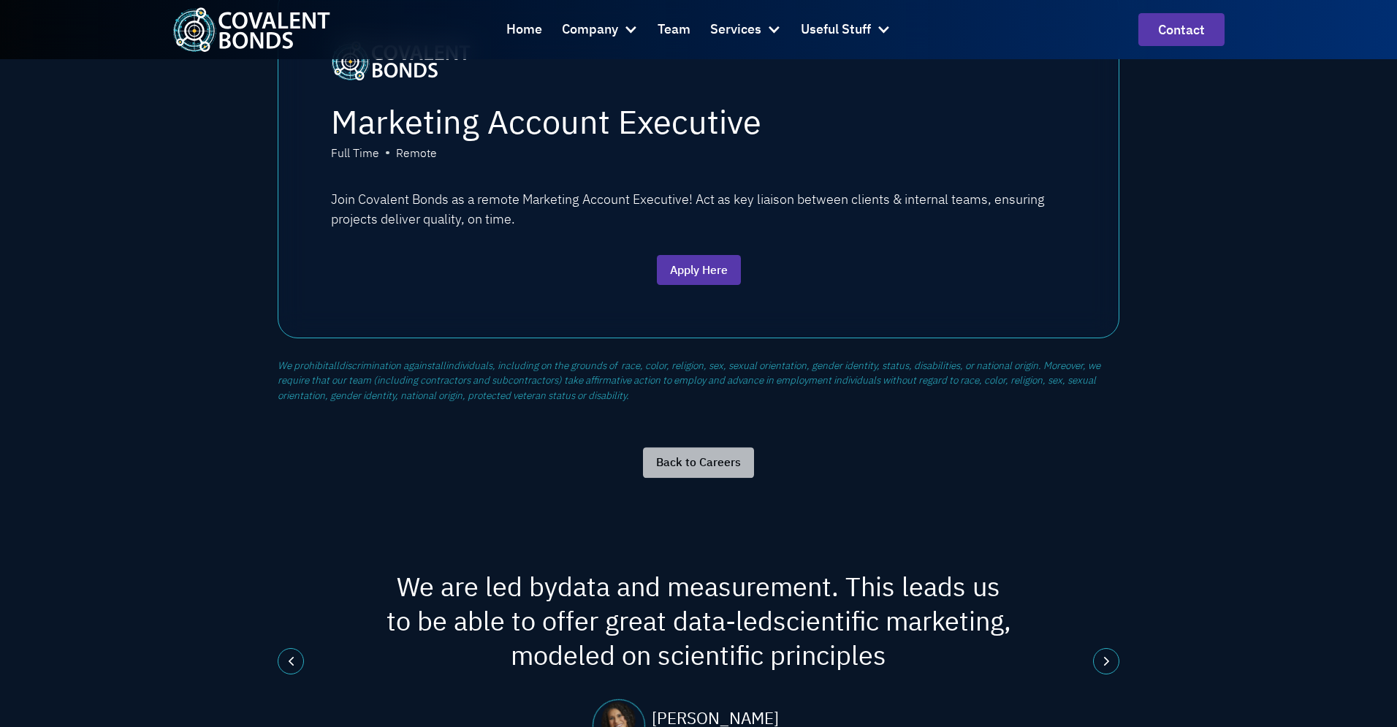
scroll to position [1964, 0]
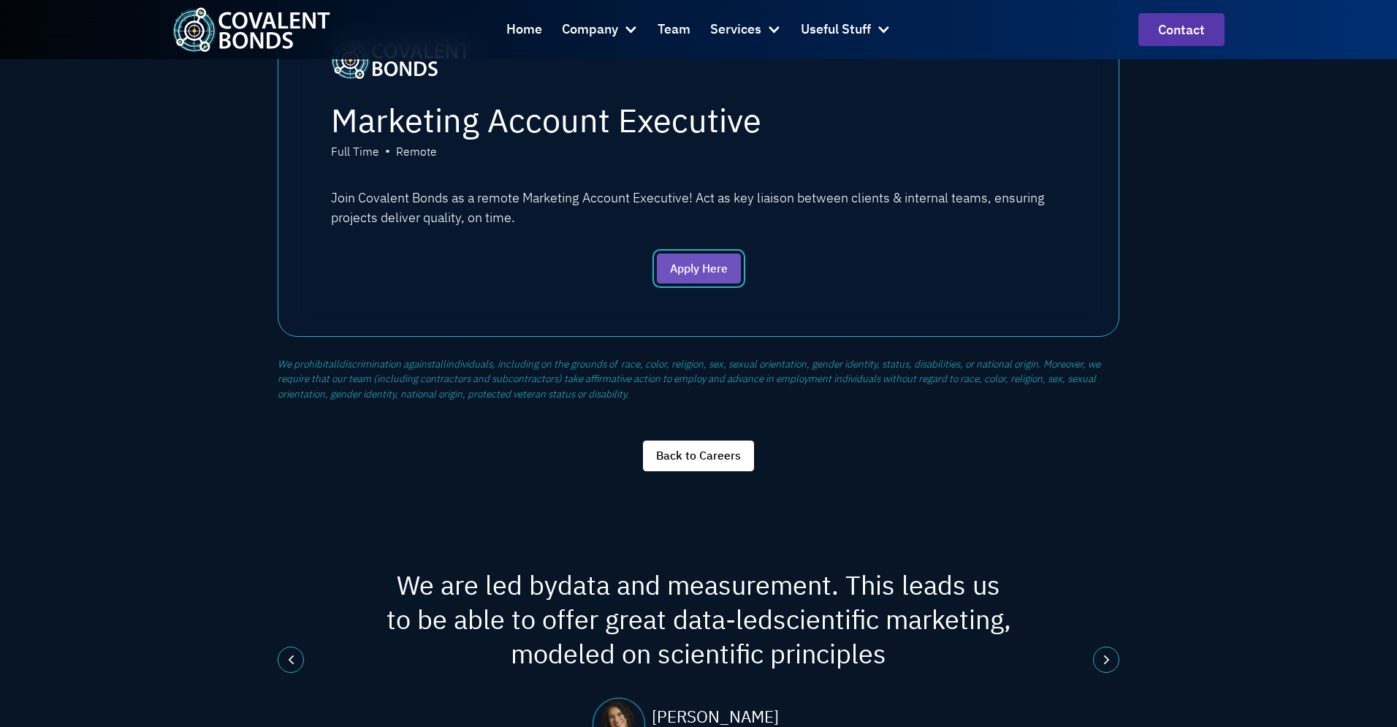
click at [723, 267] on link "Apply Here" at bounding box center [699, 268] width 84 height 31
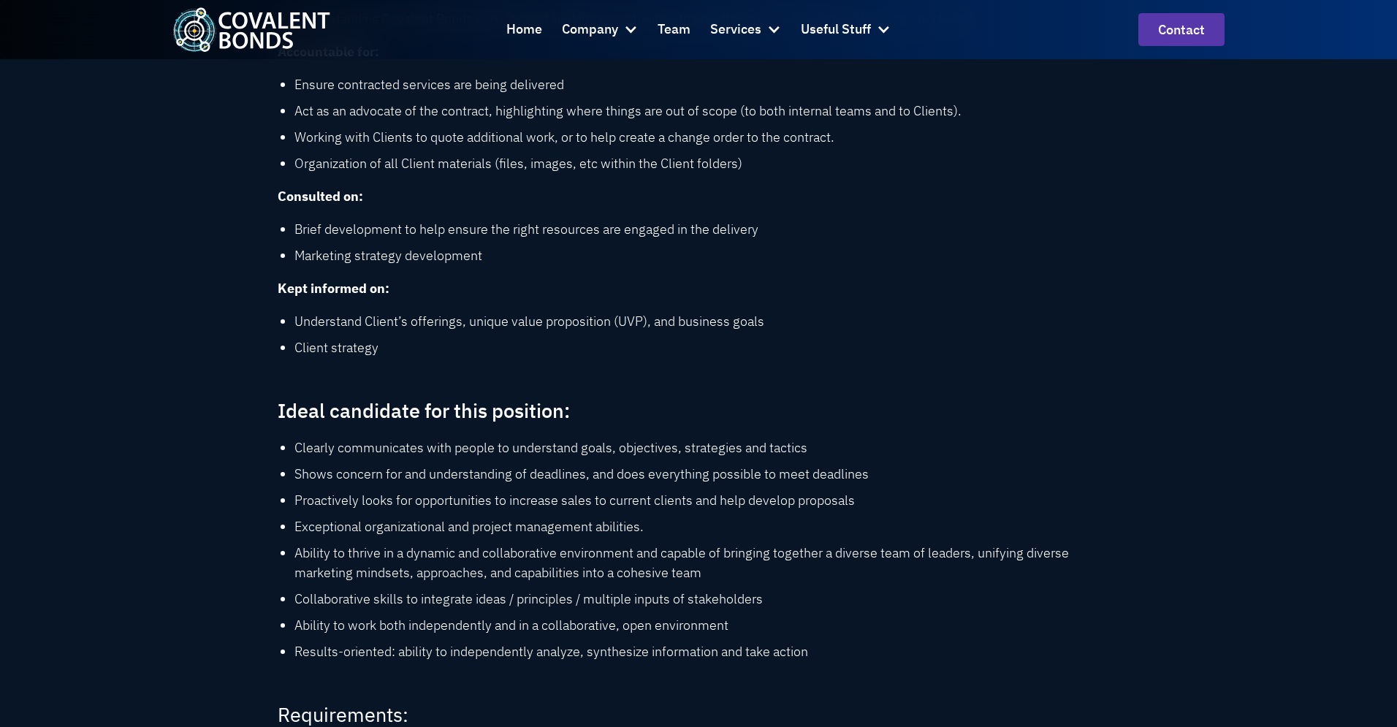
scroll to position [0, 0]
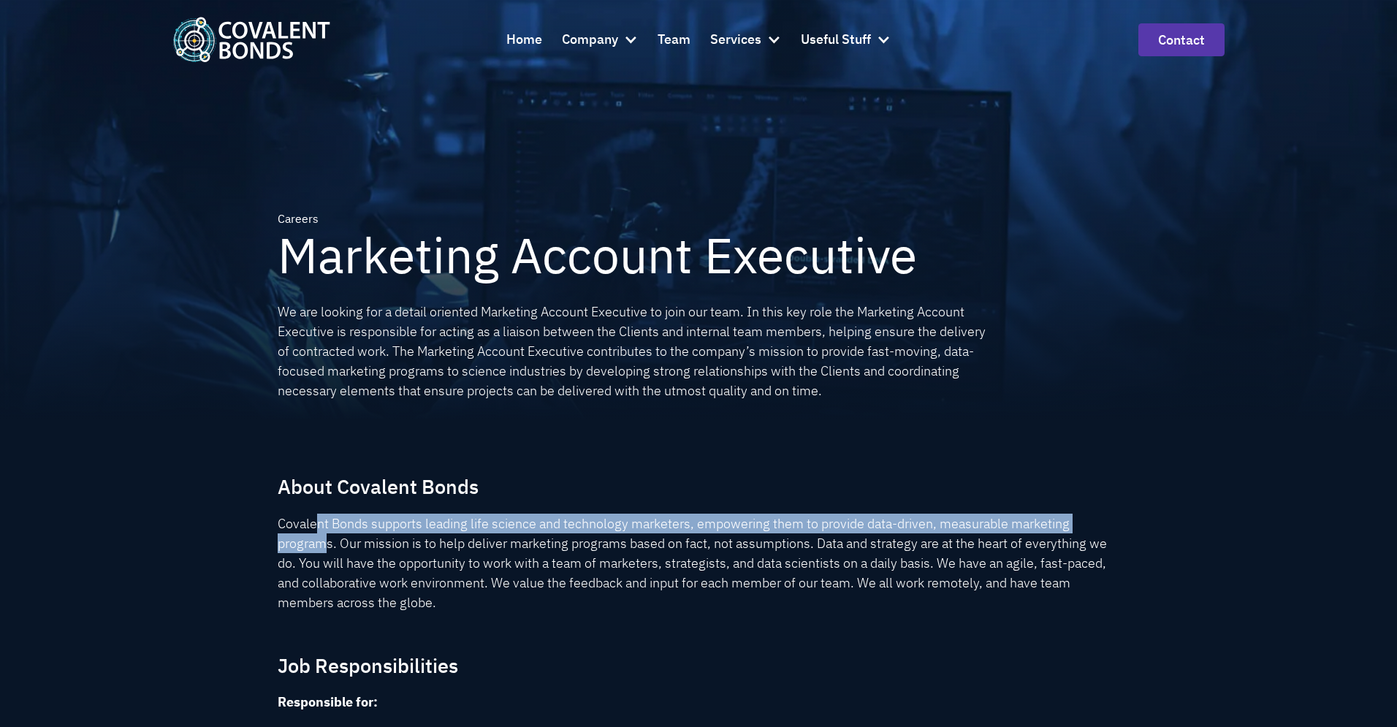
drag, startPoint x: 321, startPoint y: 535, endPoint x: 206, endPoint y: 420, distance: 163.2
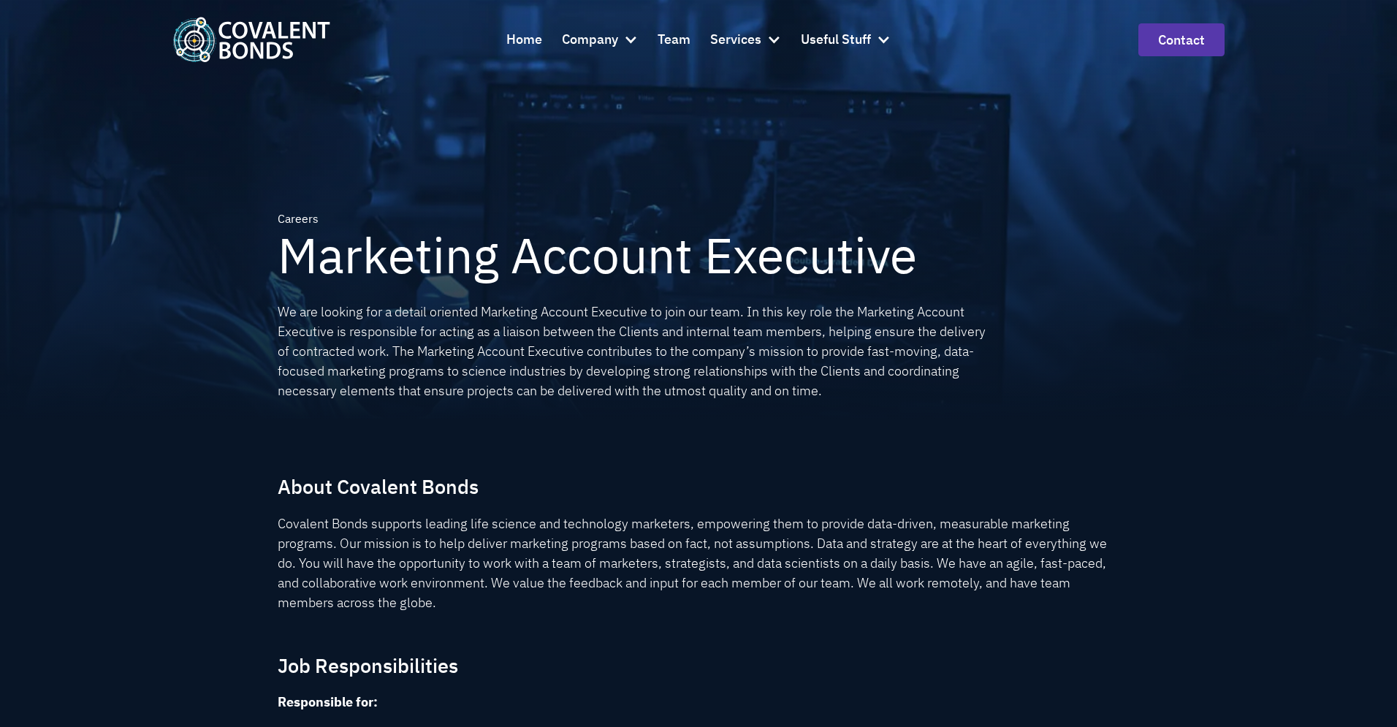
drag, startPoint x: 150, startPoint y: 226, endPoint x: 133, endPoint y: 210, distance: 22.7
click at [150, 226] on div "Careers Marketing Account Executive We are looking for a detail oriented Market…" at bounding box center [698, 210] width 1397 height 420
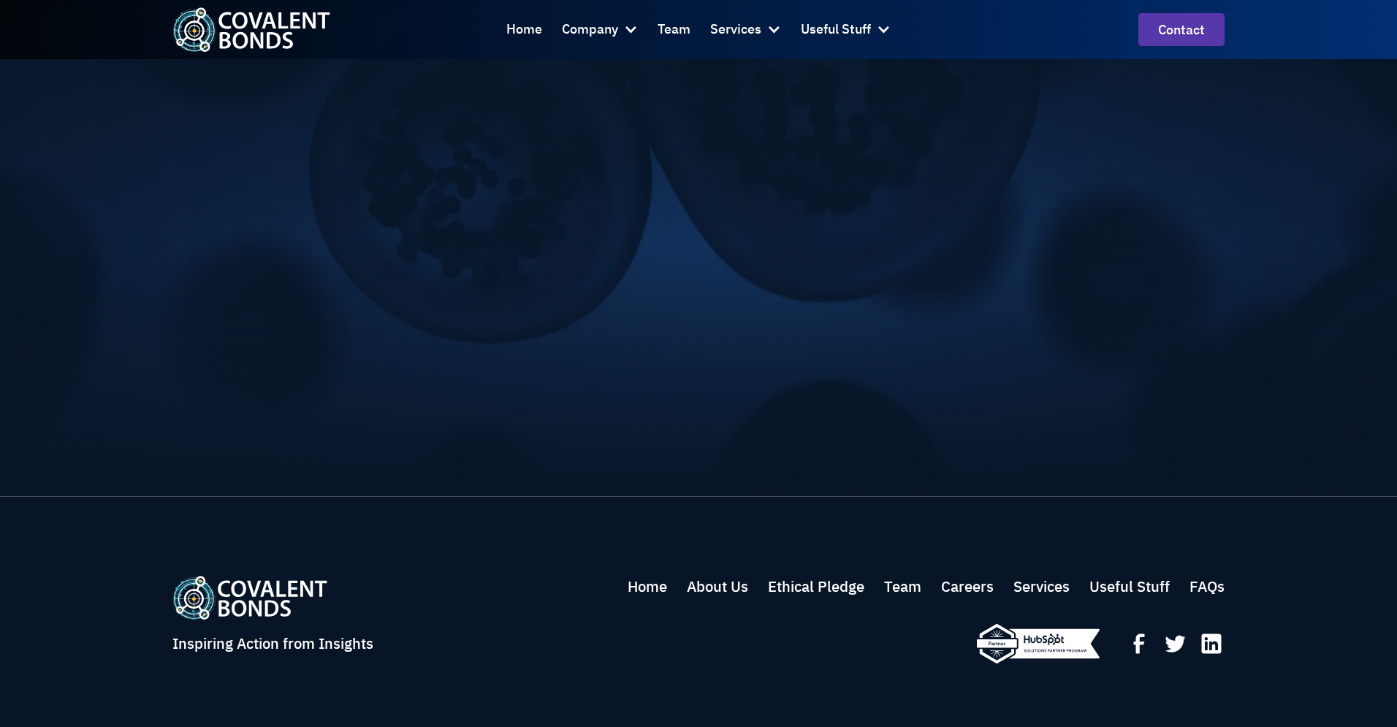
scroll to position [2009, 0]
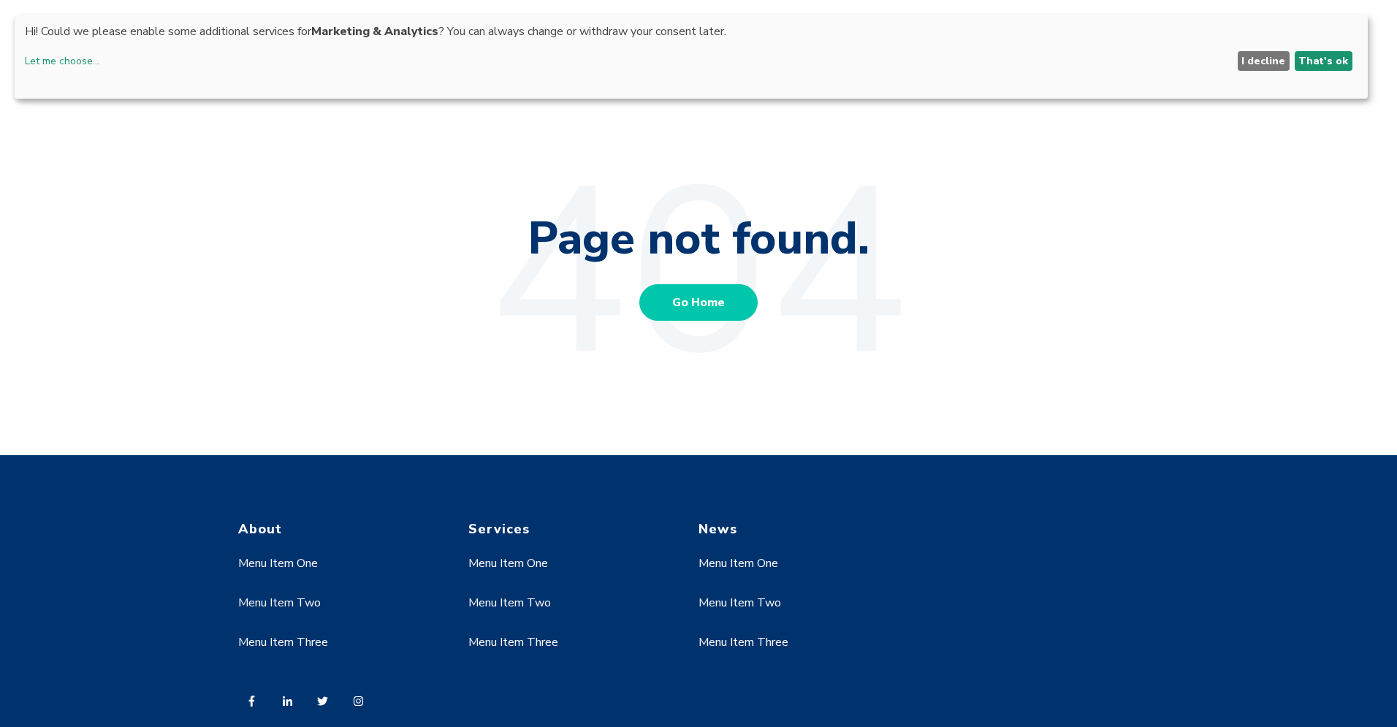
click at [554, 291] on div "Go Home" at bounding box center [699, 311] width 950 height 54
